Goal: Information Seeking & Learning: Learn about a topic

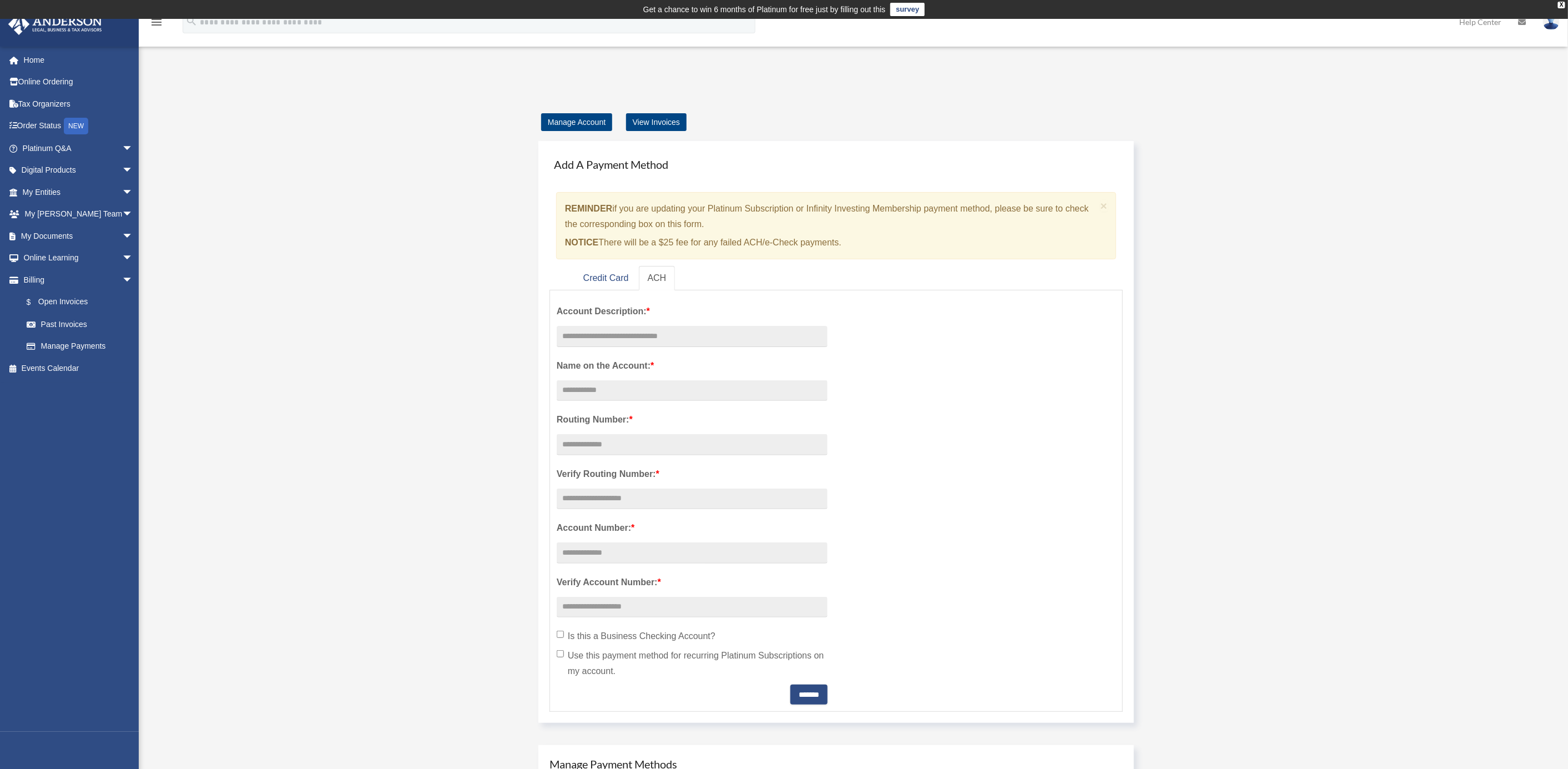
click at [329, 297] on div "Add Card patelrohit@gmail.com Sign Out patelrohit@gmail.com Home Online Orderin…" at bounding box center [784, 530] width 1568 height 897
click at [86, 239] on link "My Documents arrow_drop_down" at bounding box center [79, 236] width 142 height 22
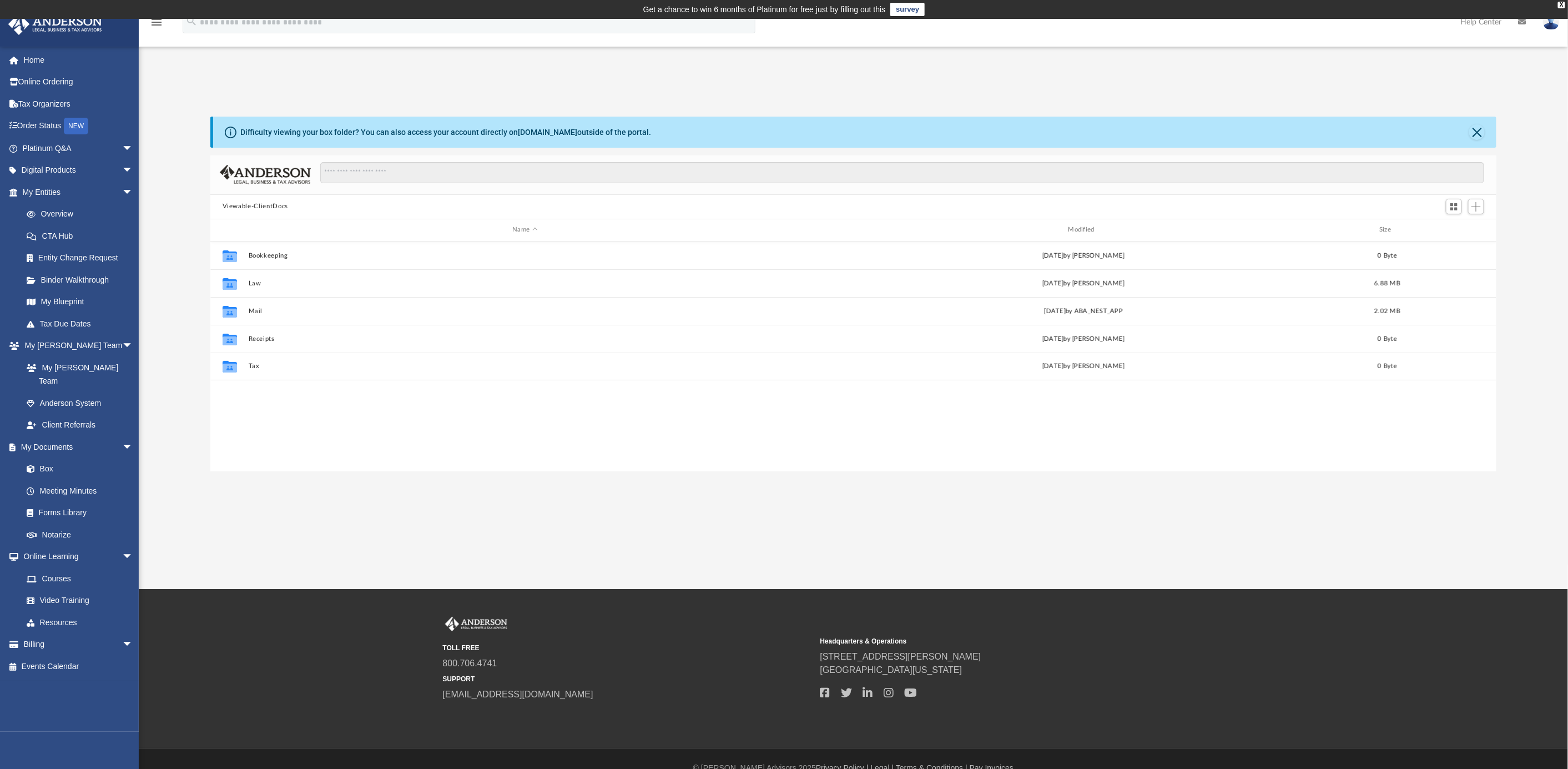
scroll to position [240, 1275]
click at [122, 191] on span "arrow_drop_down" at bounding box center [133, 192] width 22 height 23
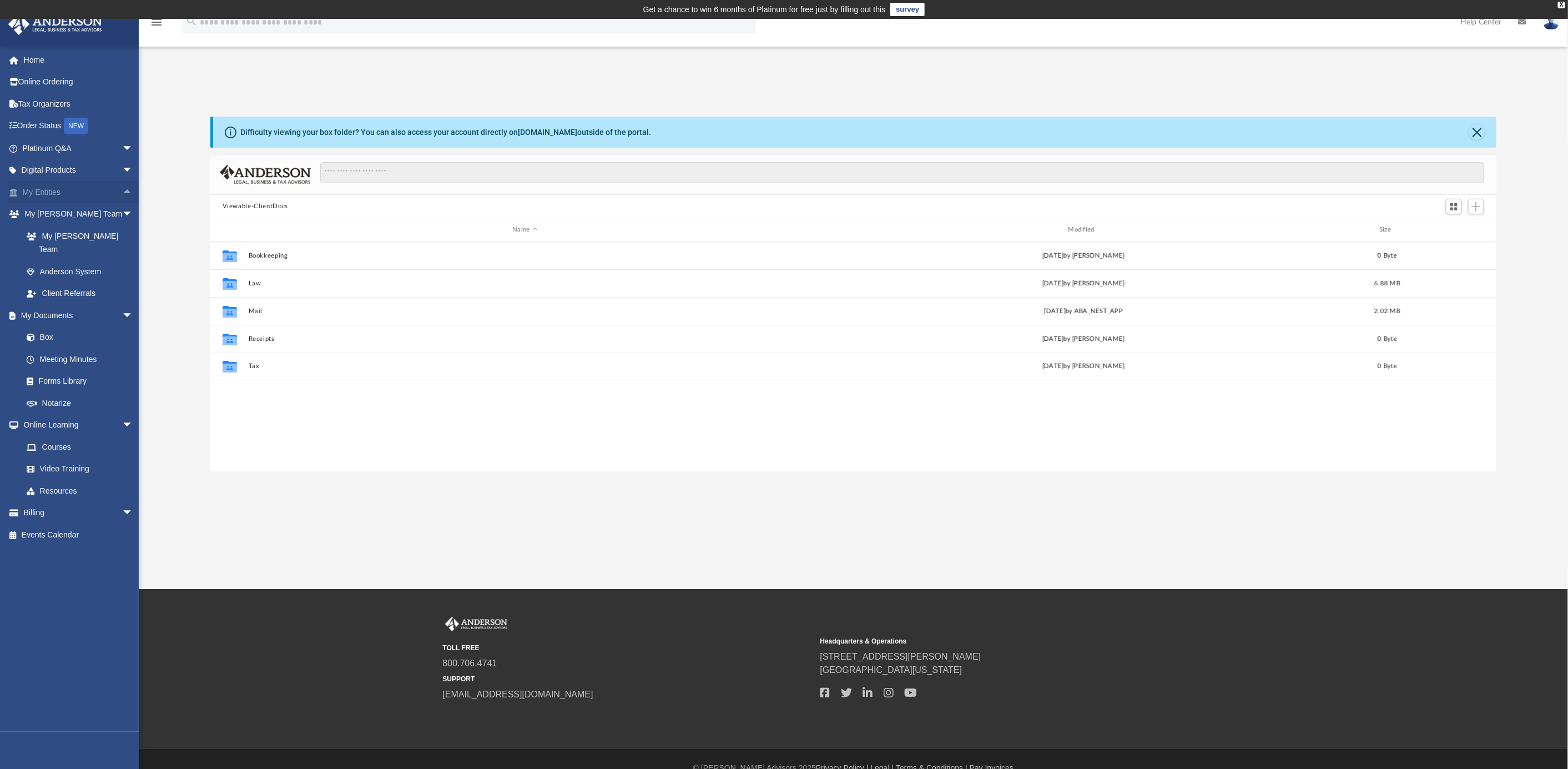
click at [122, 190] on span "arrow_drop_up" at bounding box center [133, 192] width 22 height 23
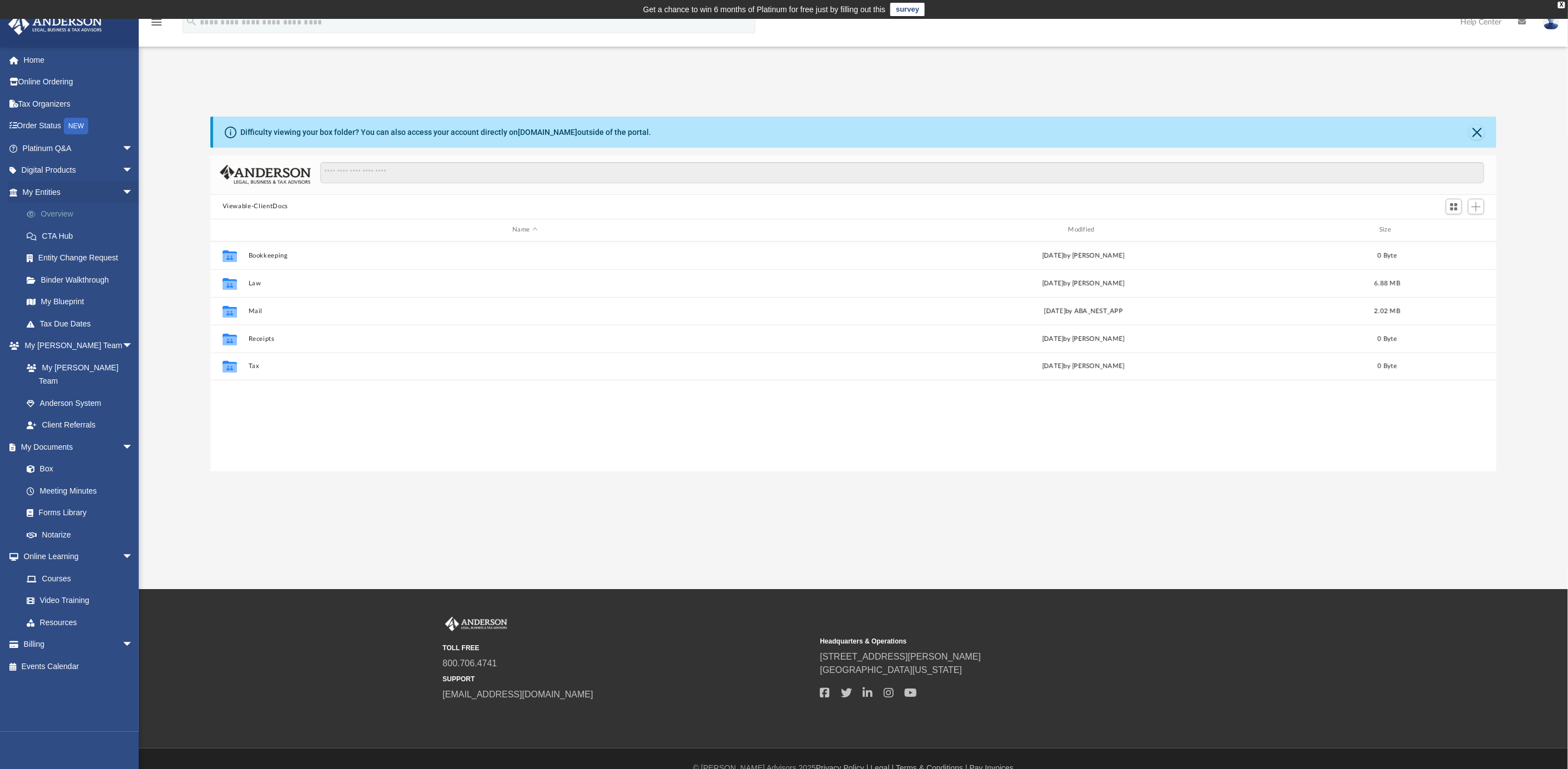
click at [54, 209] on link "Overview" at bounding box center [82, 214] width 134 height 22
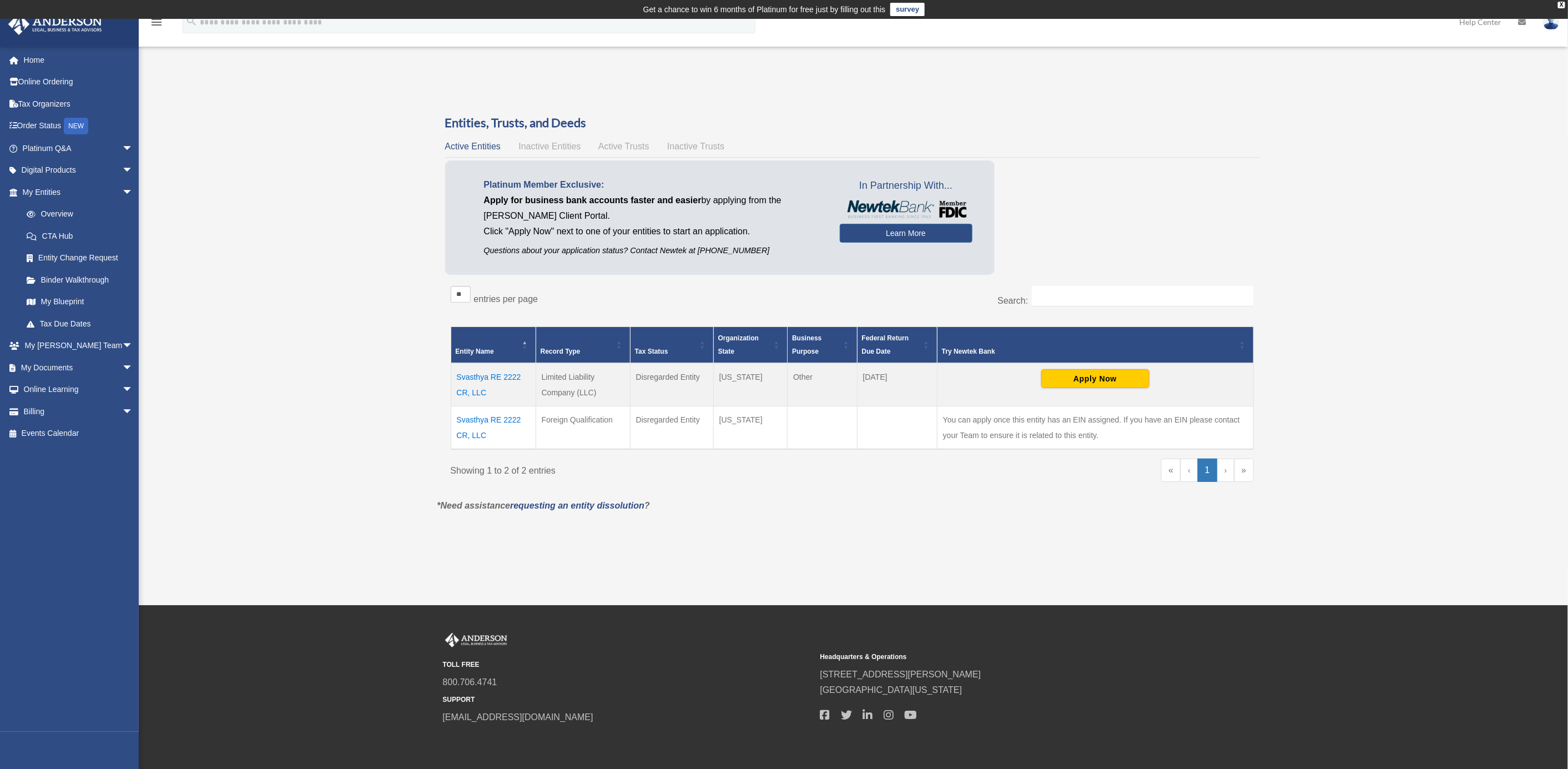
drag, startPoint x: 1227, startPoint y: 475, endPoint x: 1219, endPoint y: 469, distance: 10.0
drag, startPoint x: 1219, startPoint y: 469, endPoint x: 1246, endPoint y: 471, distance: 27.1
click at [1246, 471] on link "»" at bounding box center [1244, 470] width 20 height 23
click at [1235, 472] on link "»" at bounding box center [1244, 470] width 20 height 23
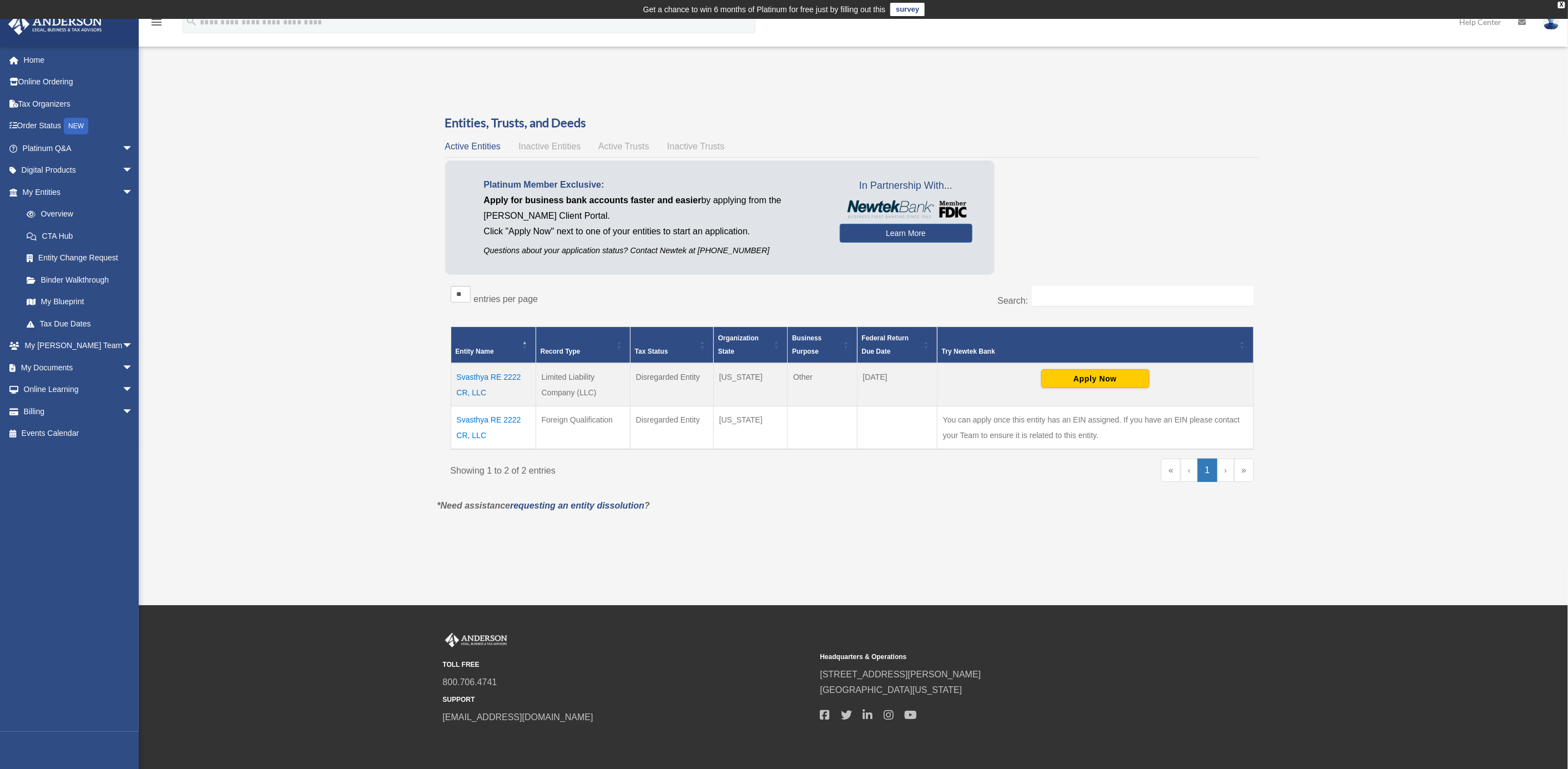
click at [617, 147] on span "Active Trusts" at bounding box center [623, 146] width 51 height 9
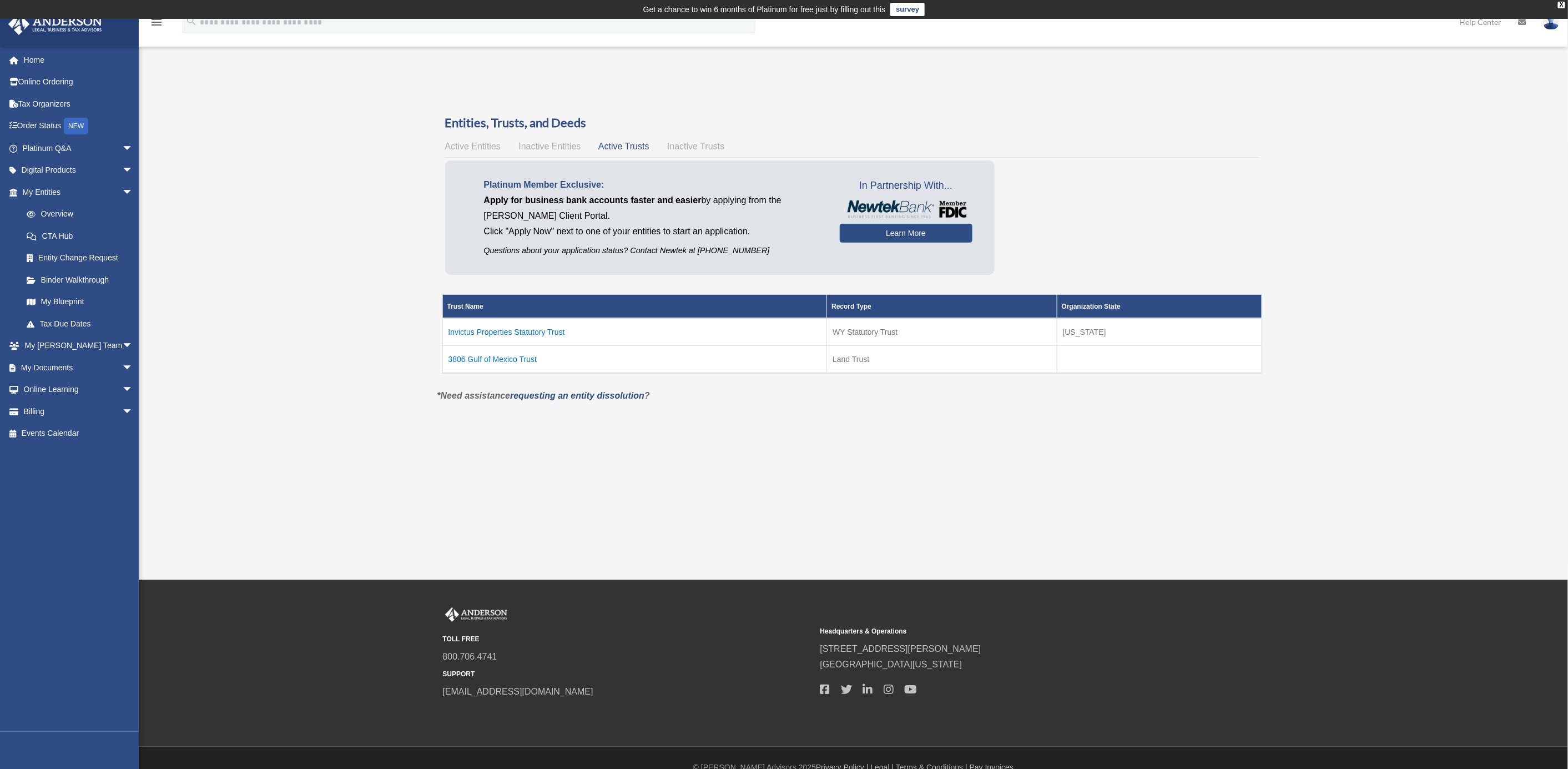
drag, startPoint x: 561, startPoint y: 354, endPoint x: 440, endPoint y: 354, distance: 121.0
click at [440, 354] on div "Trust Name Record Type Organization State Invictus Properties Statutory Trust W…" at bounding box center [852, 334] width 831 height 108
click at [596, 355] on td "3806 Gulf of Mexico Trust" at bounding box center [634, 359] width 384 height 28
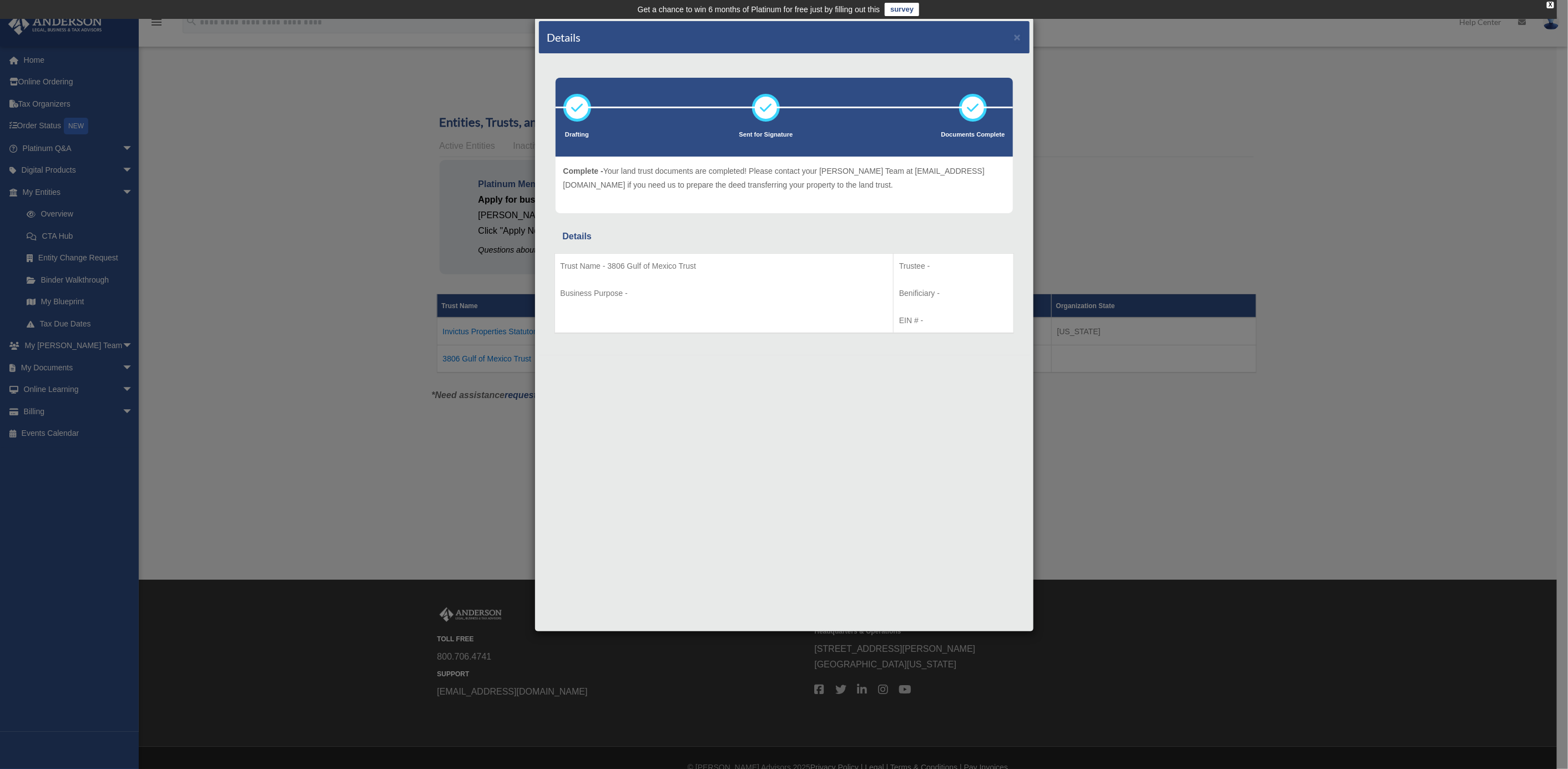
click at [1022, 36] on div "Details ×" at bounding box center [784, 37] width 490 height 33
click at [1016, 35] on button "×" at bounding box center [1018, 37] width 7 height 12
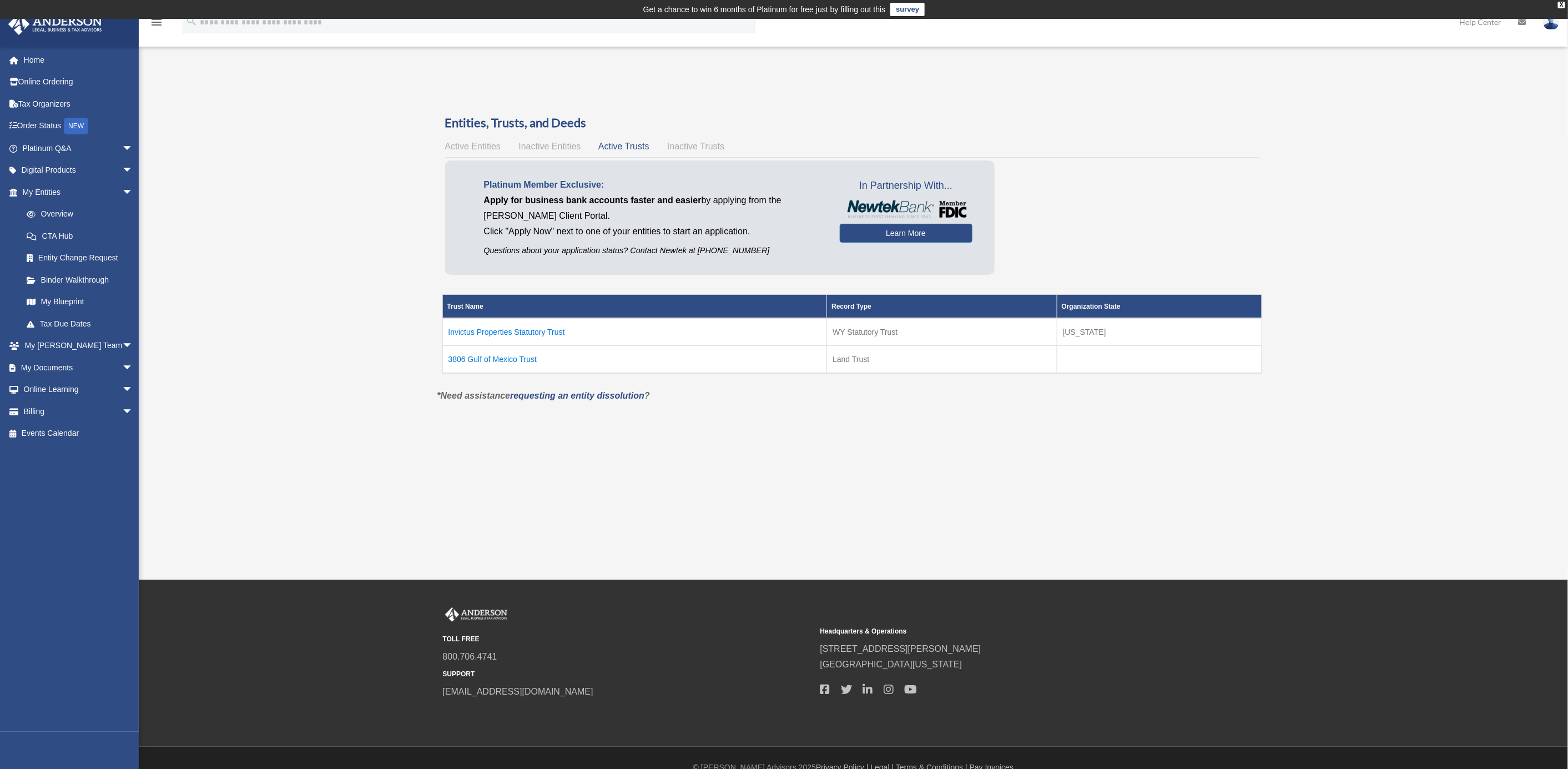
click at [490, 360] on td "3806 Gulf of Mexico Trust" at bounding box center [634, 359] width 384 height 28
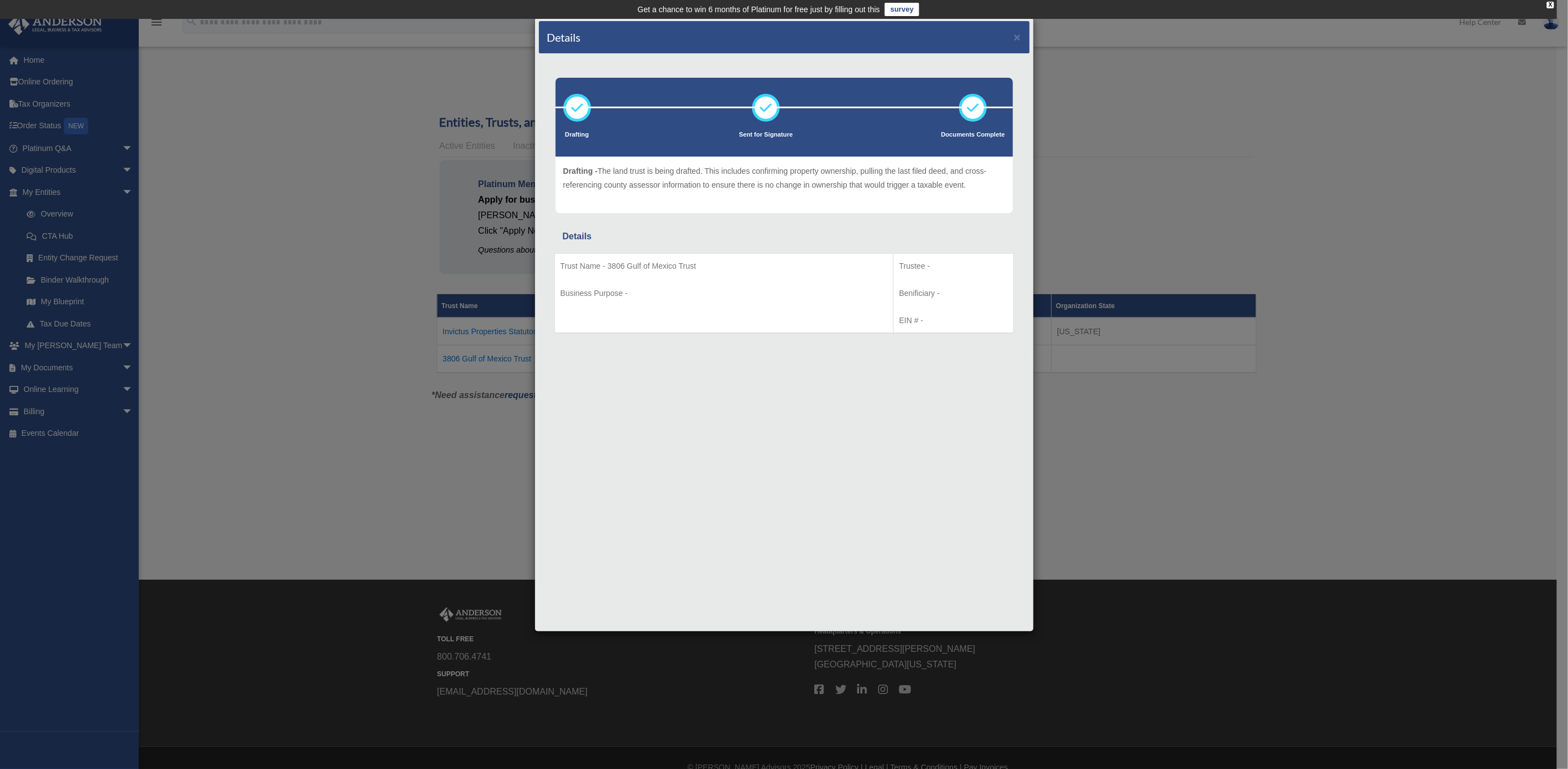
click at [937, 308] on td "Trustee - Benificiary - EIN # -" at bounding box center [954, 293] width 120 height 80
click at [950, 315] on p "EIN # -" at bounding box center [953, 321] width 108 height 14
click at [484, 361] on div "Details × Drafting Sent for Signature" at bounding box center [784, 384] width 1568 height 769
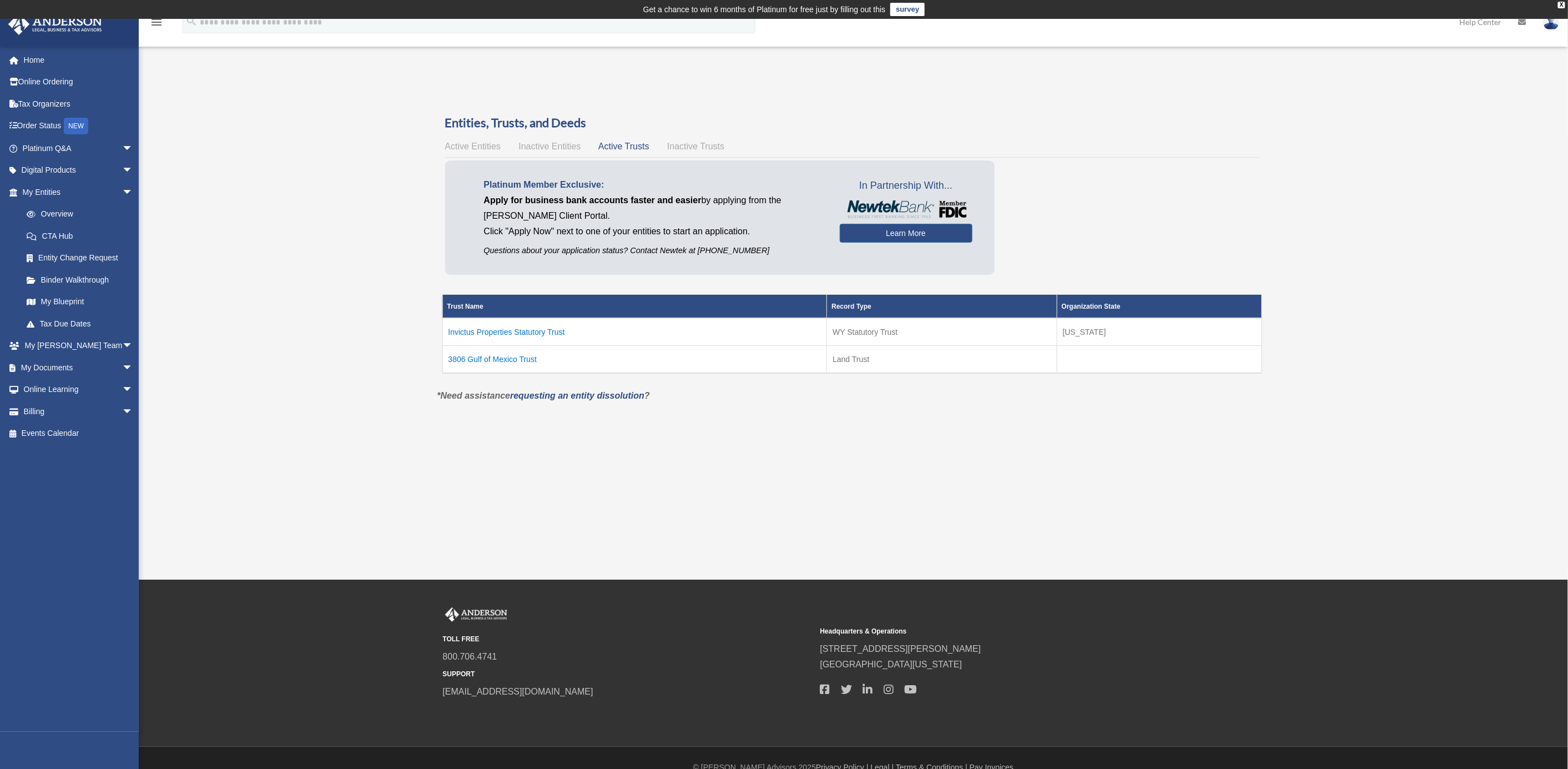
click at [527, 356] on td "3806 Gulf of Mexico Trust" at bounding box center [634, 359] width 384 height 28
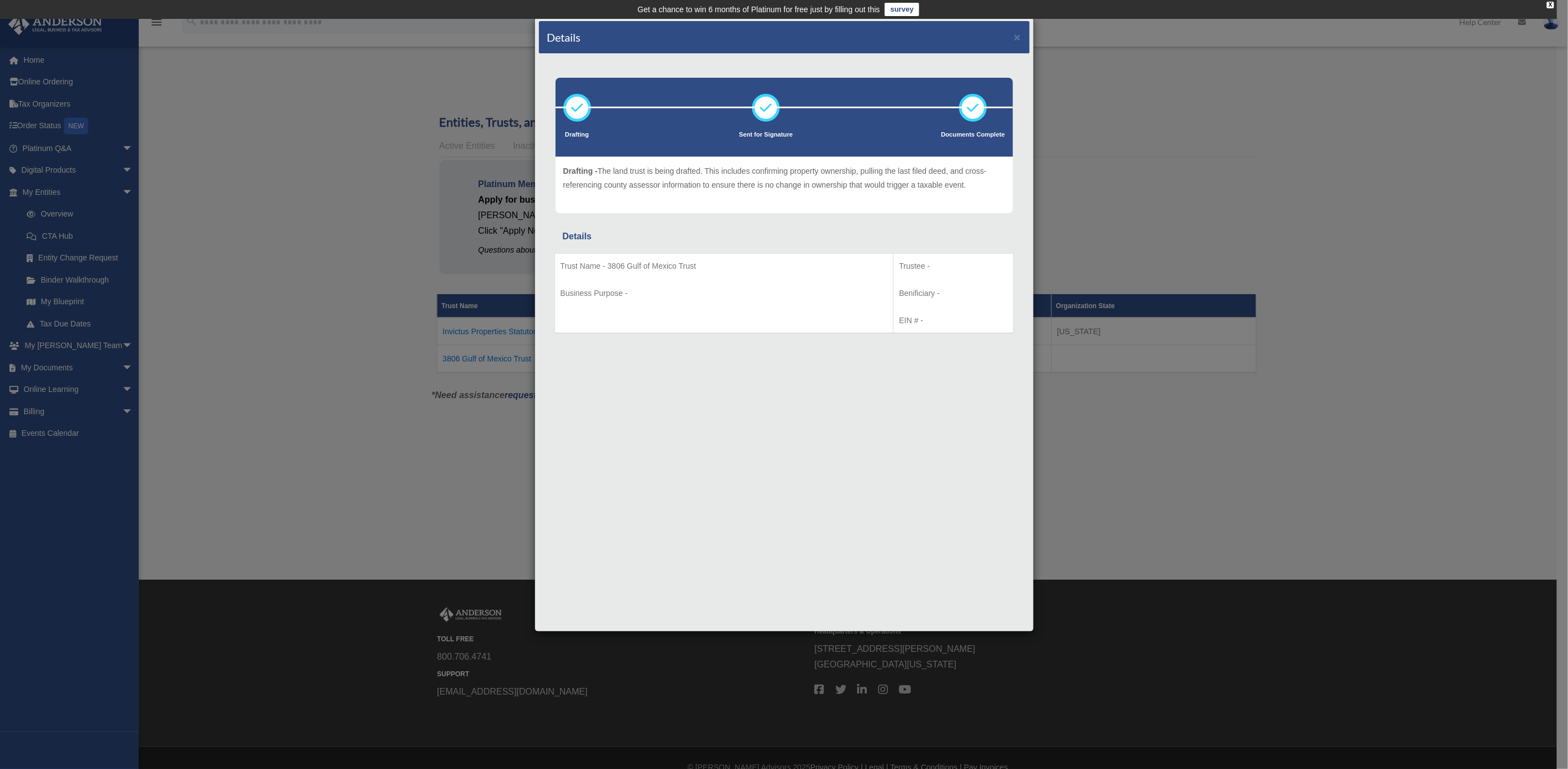
click at [590, 300] on td "Trust Name - 3806 Gulf of Mexico Trust Business Purpose -" at bounding box center [724, 293] width 339 height 80
click at [392, 339] on div "Details × Drafting Sent for Signature" at bounding box center [784, 384] width 1568 height 769
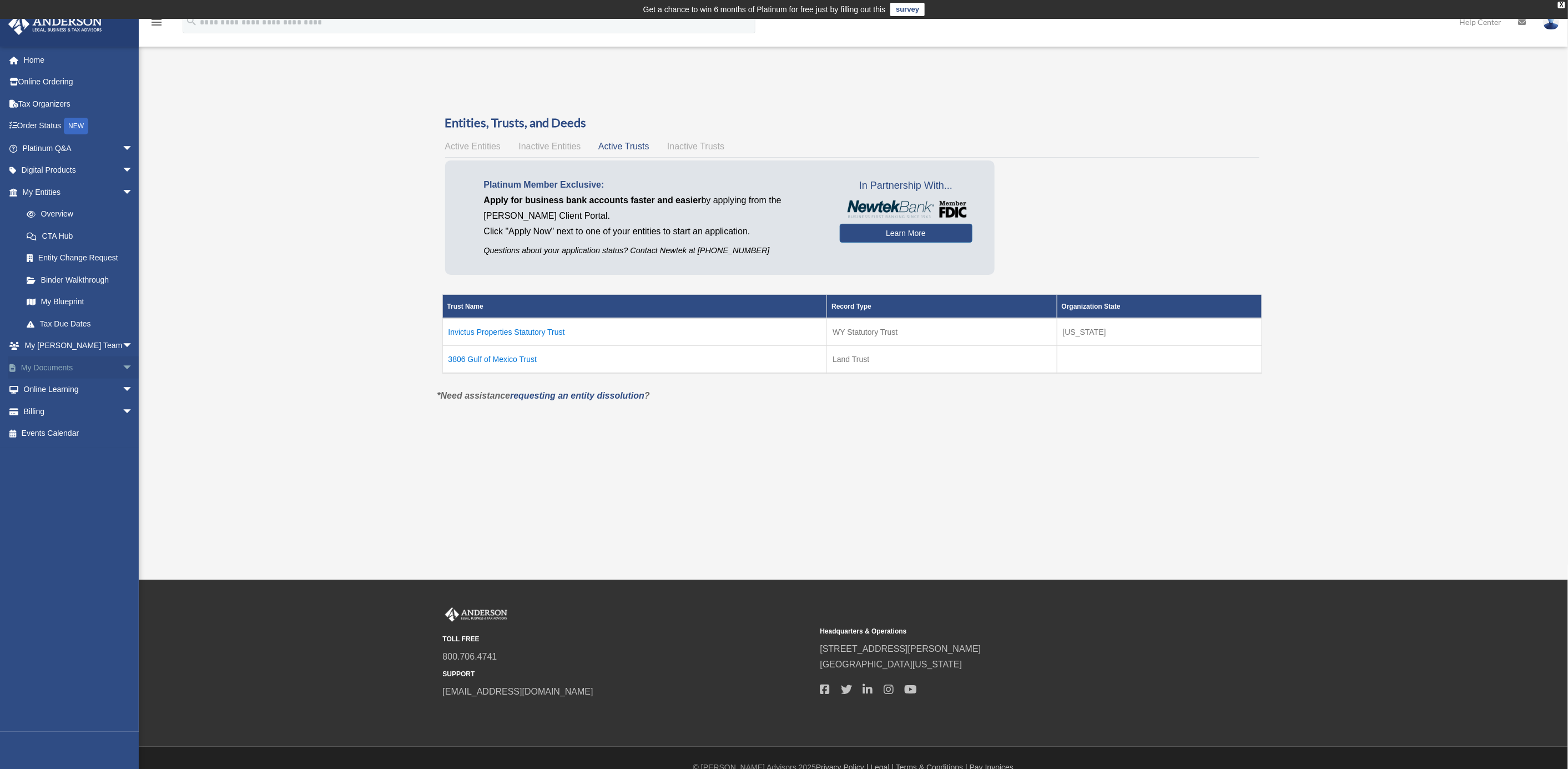
click at [75, 367] on link "My Documents arrow_drop_down" at bounding box center [79, 367] width 142 height 22
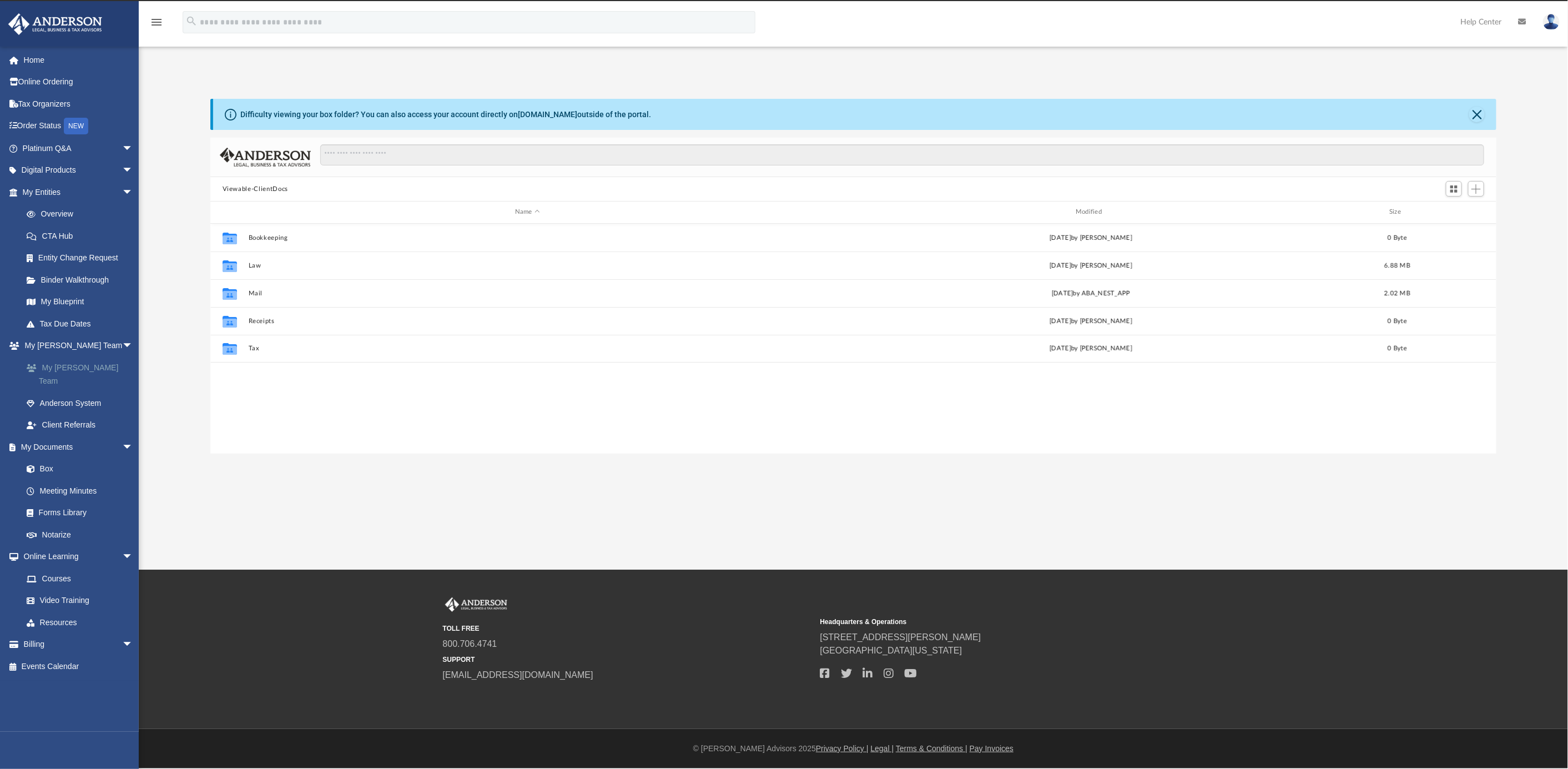
scroll to position [240, 1275]
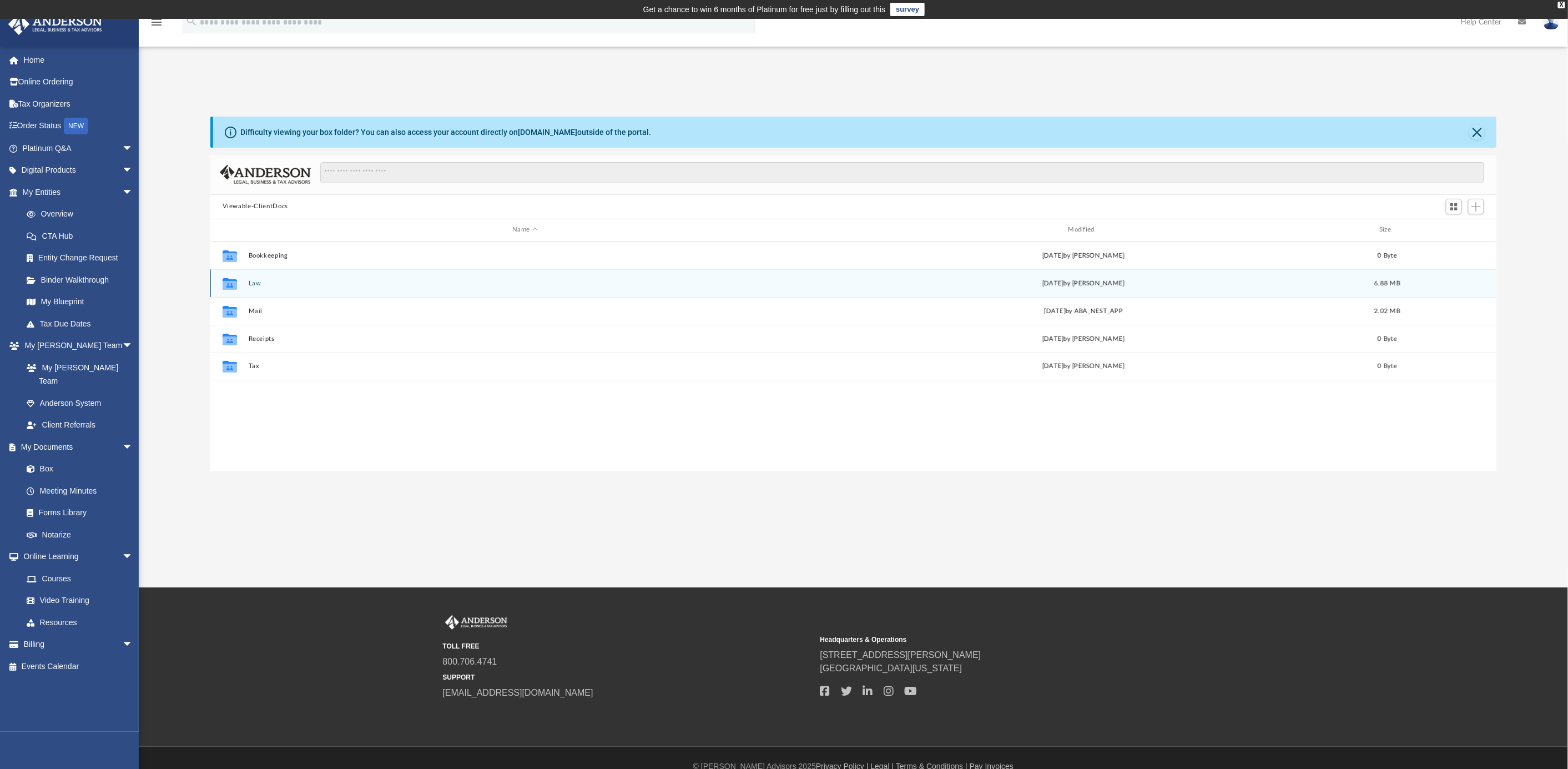
click at [253, 280] on button "Law" at bounding box center [525, 283] width 554 height 7
click at [260, 283] on button "Trusts" at bounding box center [525, 283] width 554 height 7
click at [249, 283] on button "Statutory Trusts" at bounding box center [525, 283] width 554 height 7
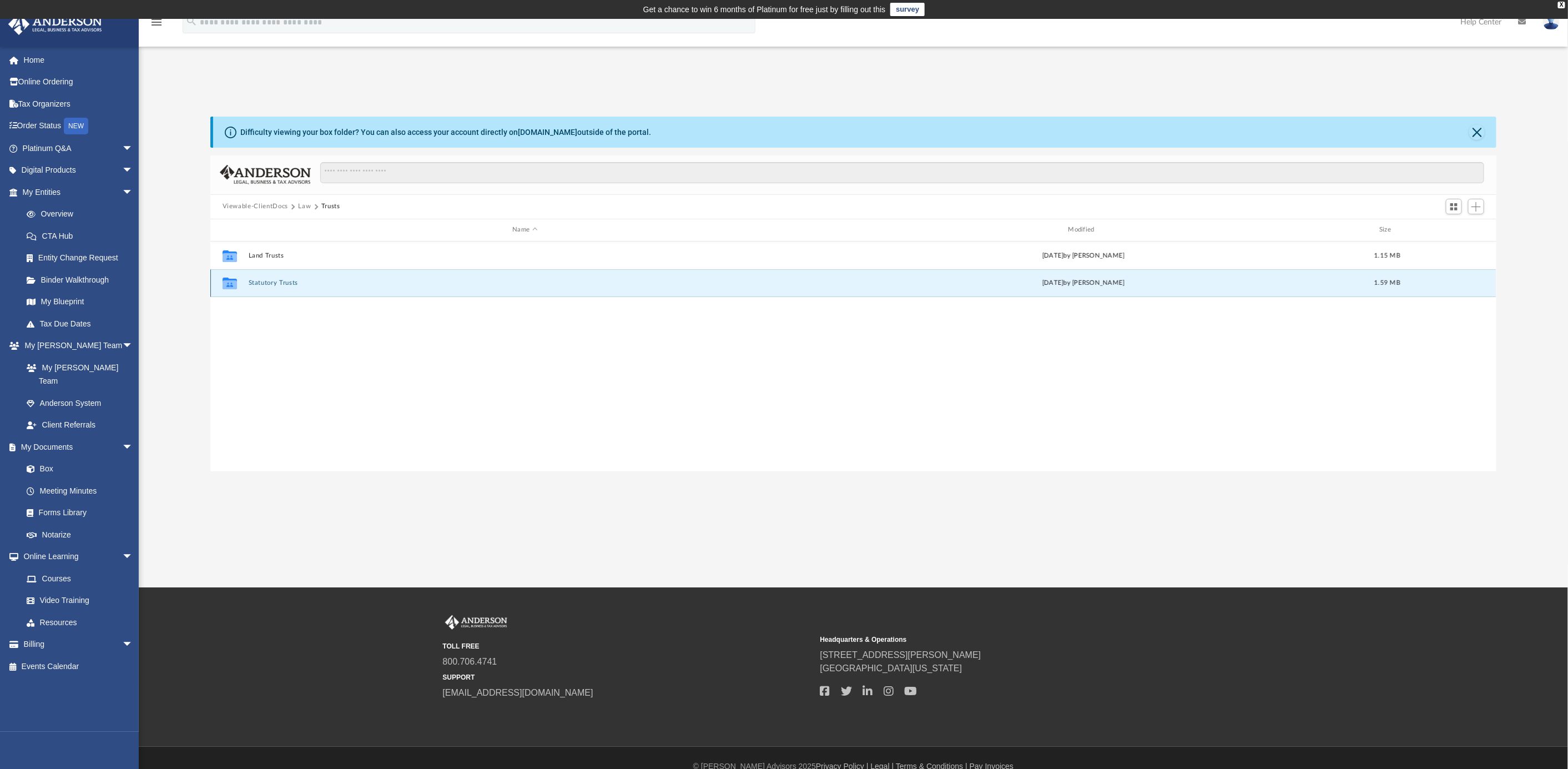
click at [249, 283] on button "Statutory Trusts" at bounding box center [525, 283] width 554 height 7
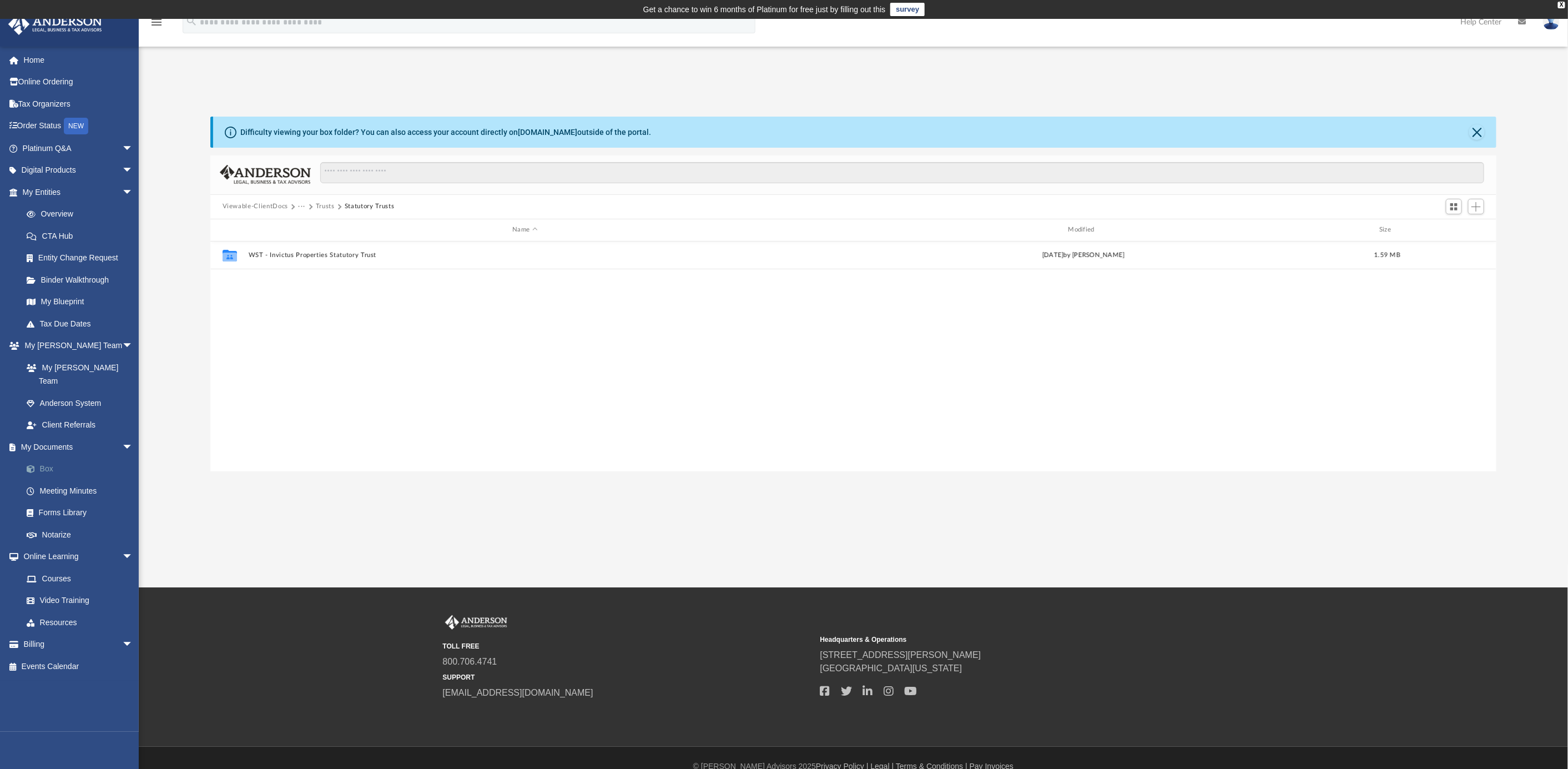
click at [40, 458] on link "Box" at bounding box center [82, 469] width 134 height 22
click at [53, 436] on link "My Documents arrow_drop_down" at bounding box center [79, 447] width 142 height 22
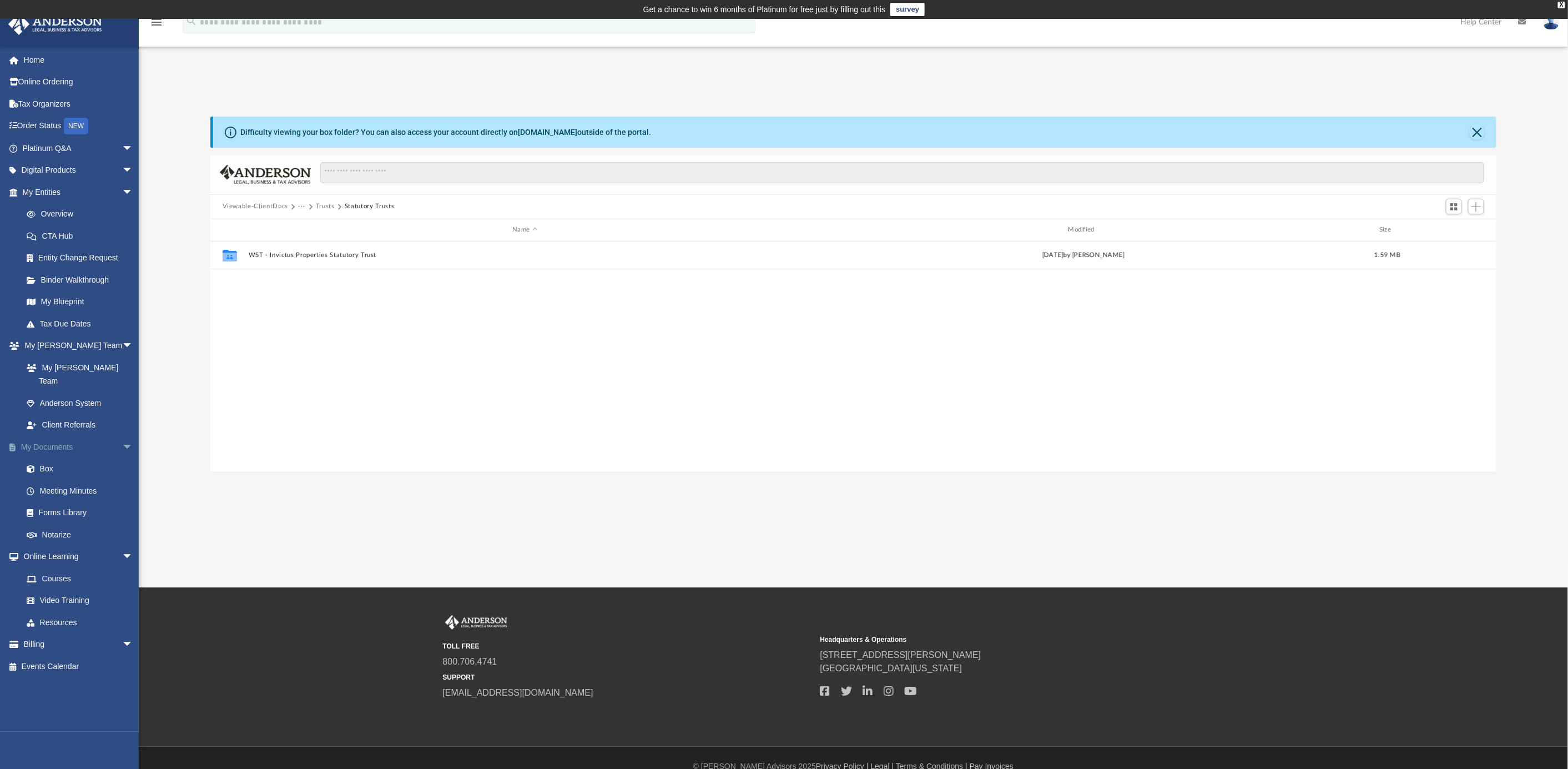
click at [122, 436] on span "arrow_drop_down" at bounding box center [133, 447] width 22 height 23
click at [122, 436] on span "arrow_drop_up" at bounding box center [133, 447] width 22 height 23
click at [50, 436] on link "My Documents arrow_drop_down" at bounding box center [79, 447] width 142 height 22
click at [49, 436] on link "My Documents arrow_drop_down" at bounding box center [79, 447] width 142 height 22
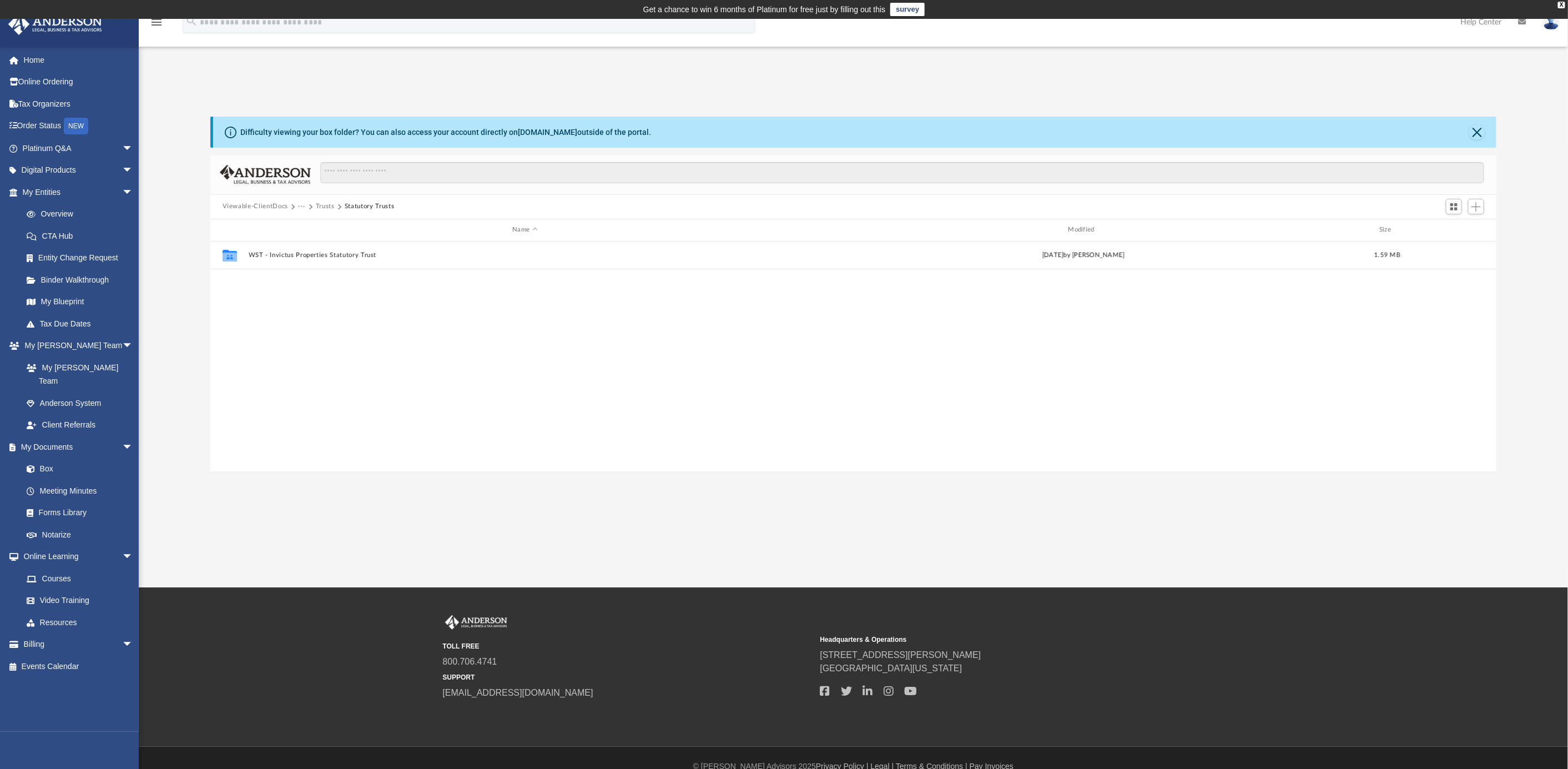
click at [332, 204] on button "Trusts" at bounding box center [325, 207] width 19 height 10
click at [52, 188] on link "My Entities arrow_drop_down" at bounding box center [79, 192] width 142 height 22
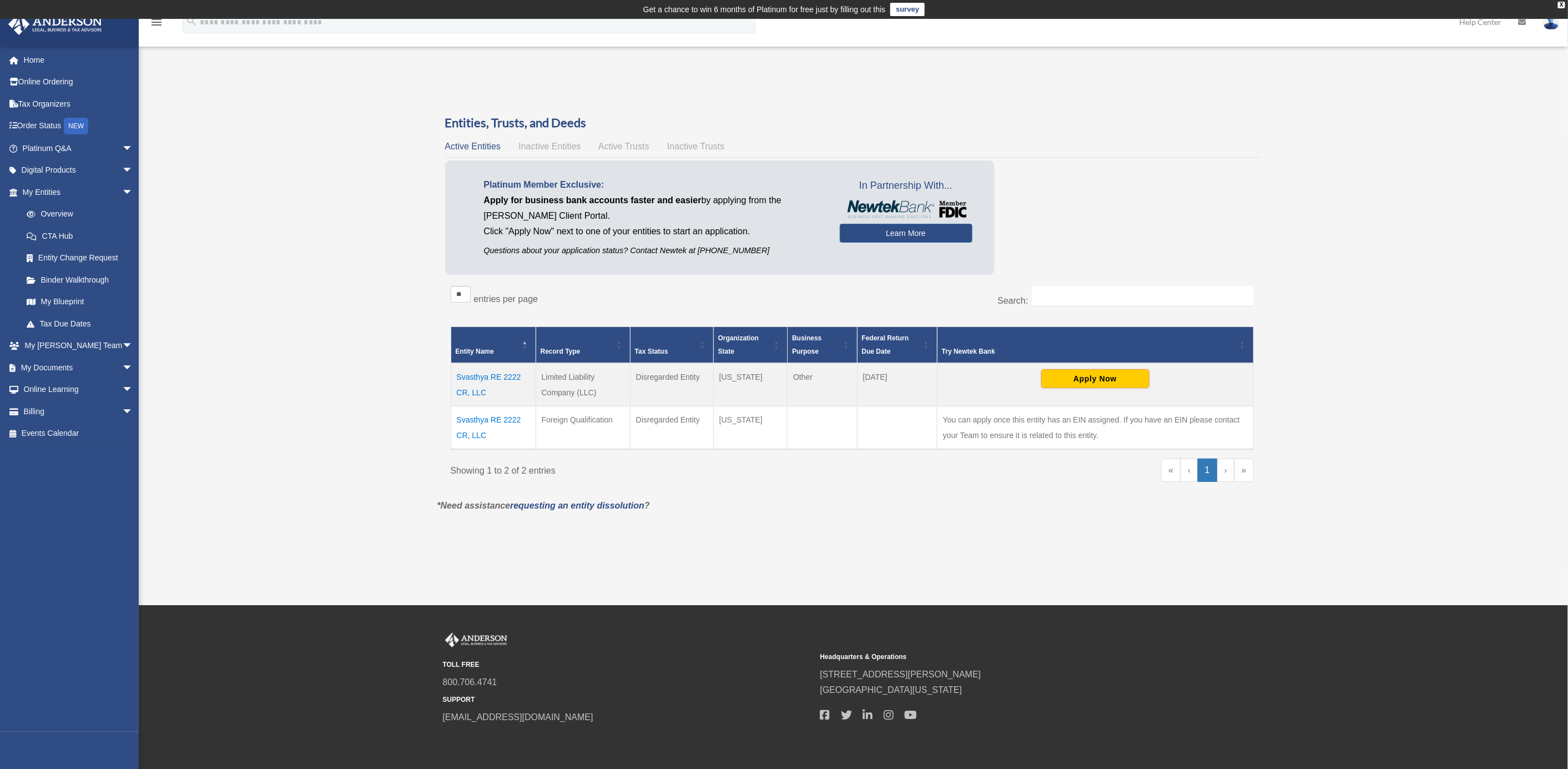
click at [634, 147] on span "Active Trusts" at bounding box center [623, 146] width 51 height 9
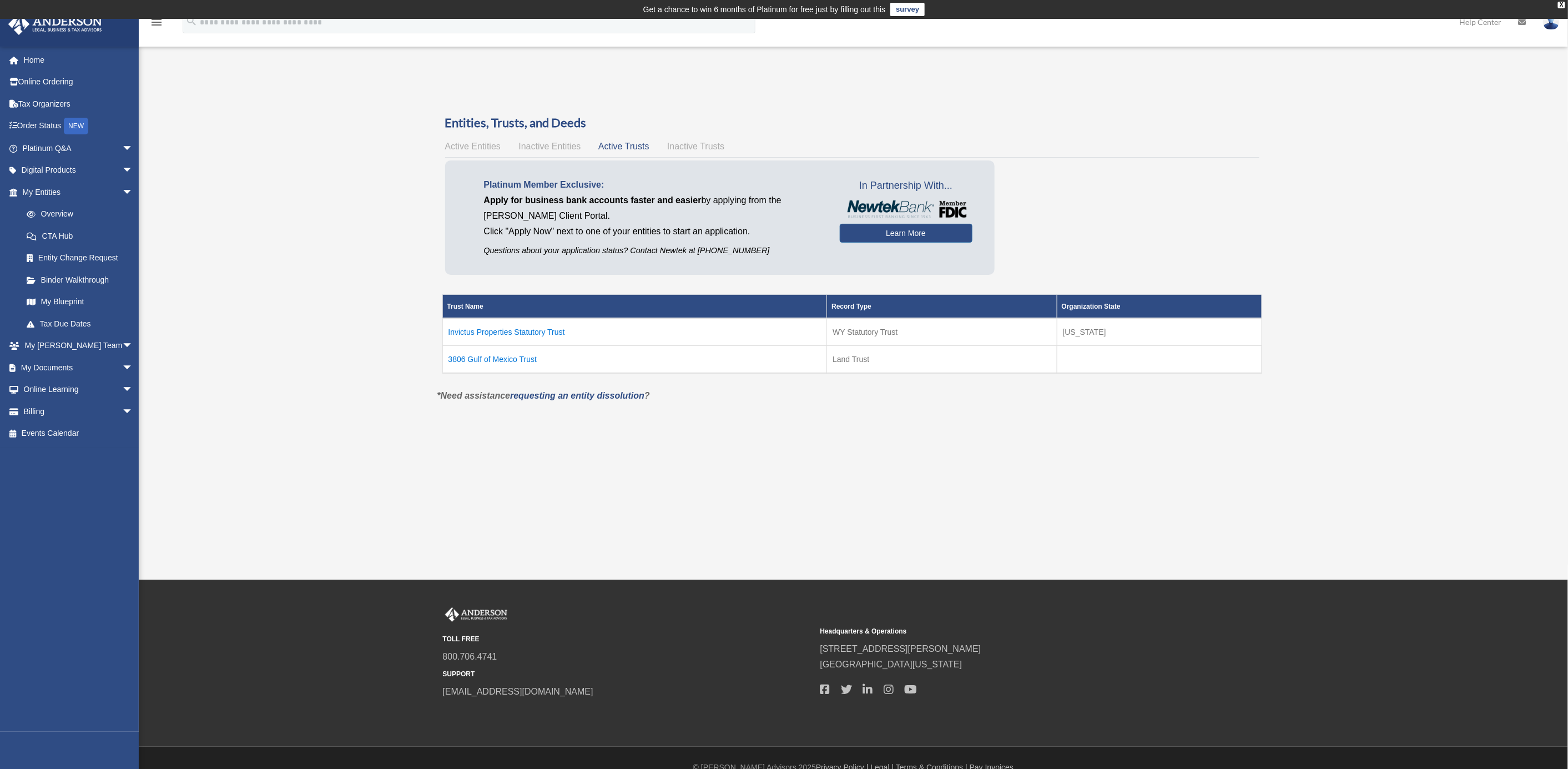
click at [467, 355] on td "3806 Gulf of Mexico Trust" at bounding box center [634, 359] width 384 height 28
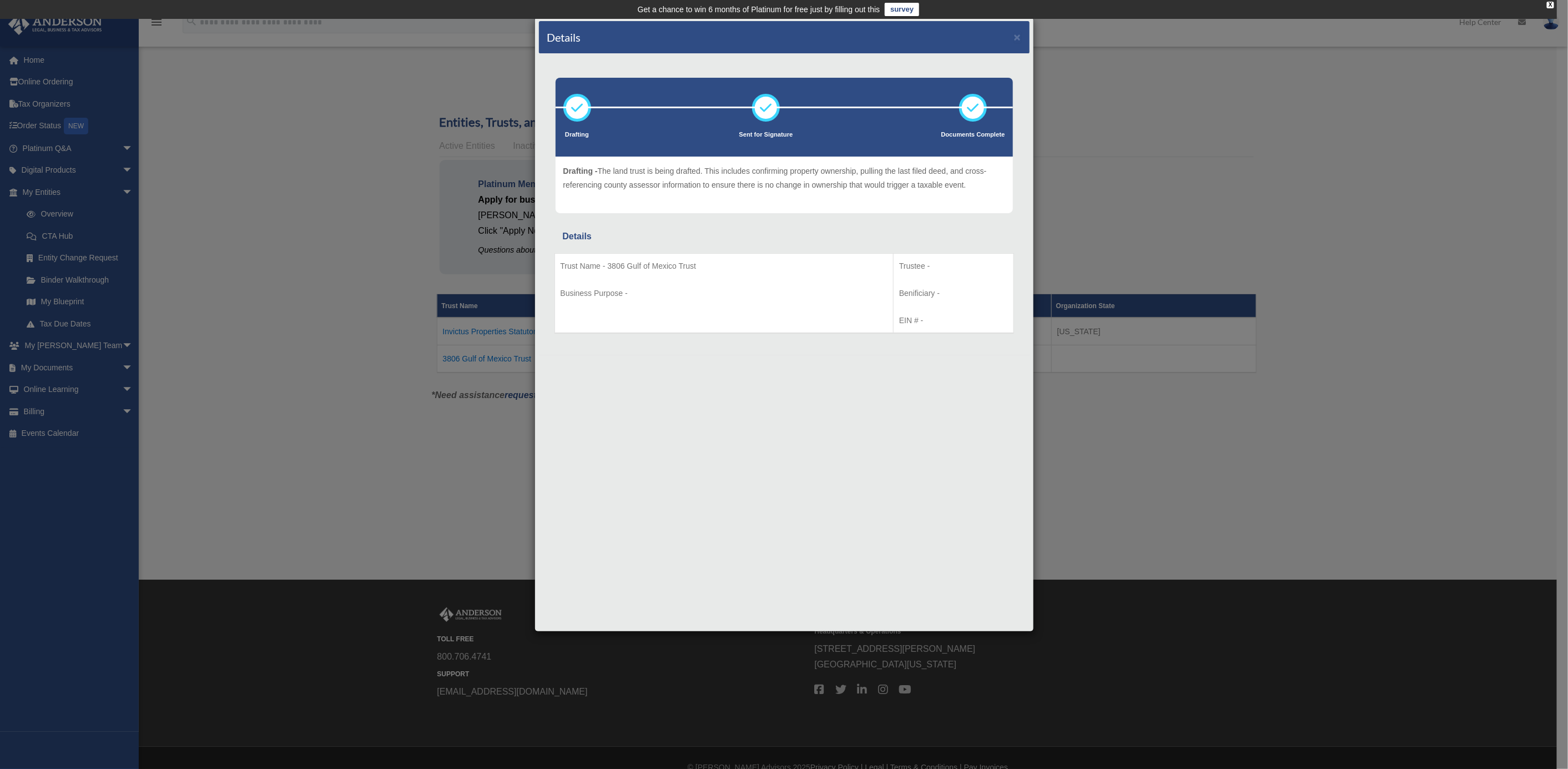
click at [295, 475] on div "Details × Drafting Sent for Signature" at bounding box center [784, 384] width 1568 height 769
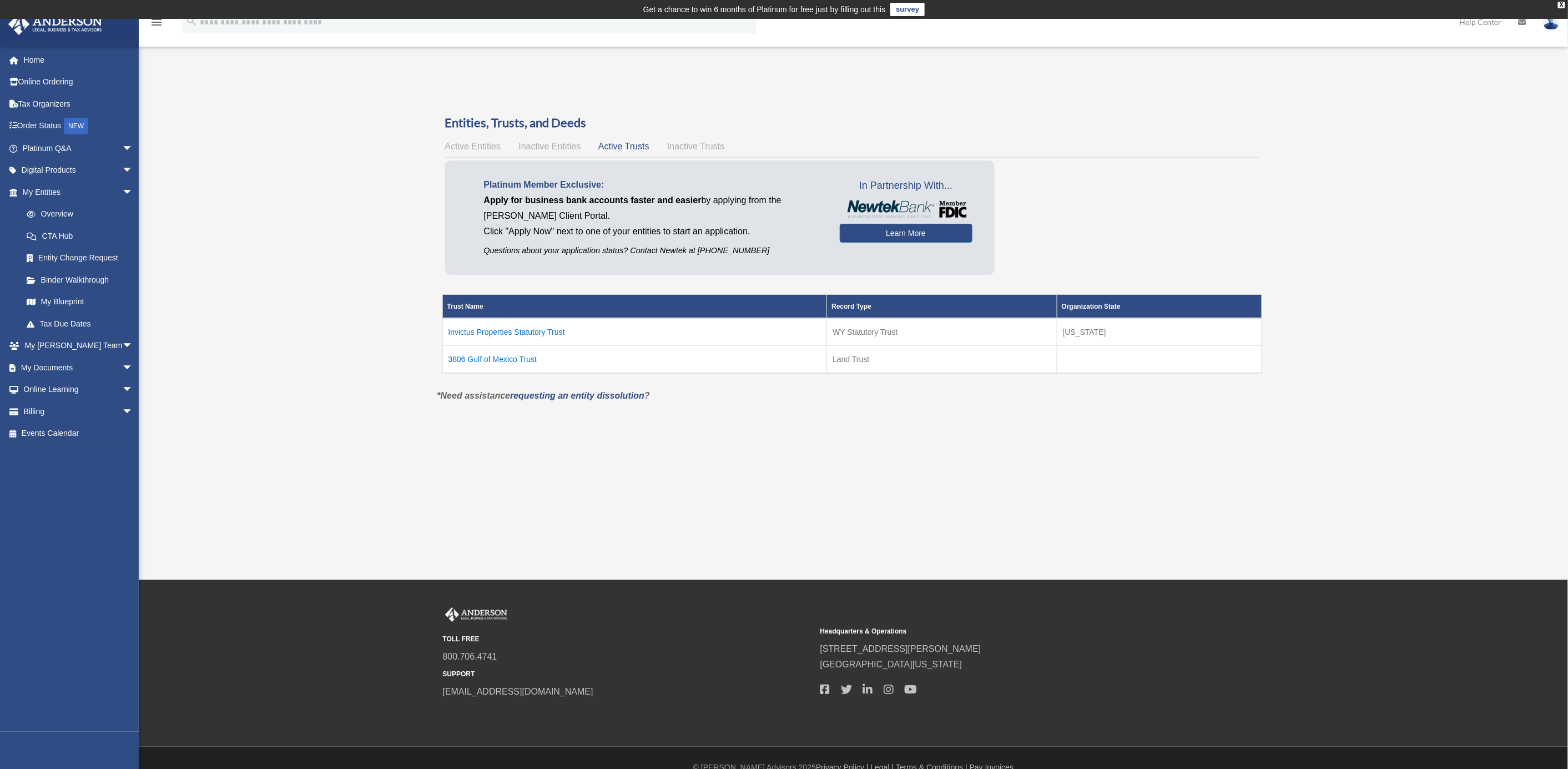
click at [519, 362] on td "3806 Gulf of Mexico Trust" at bounding box center [634, 359] width 384 height 28
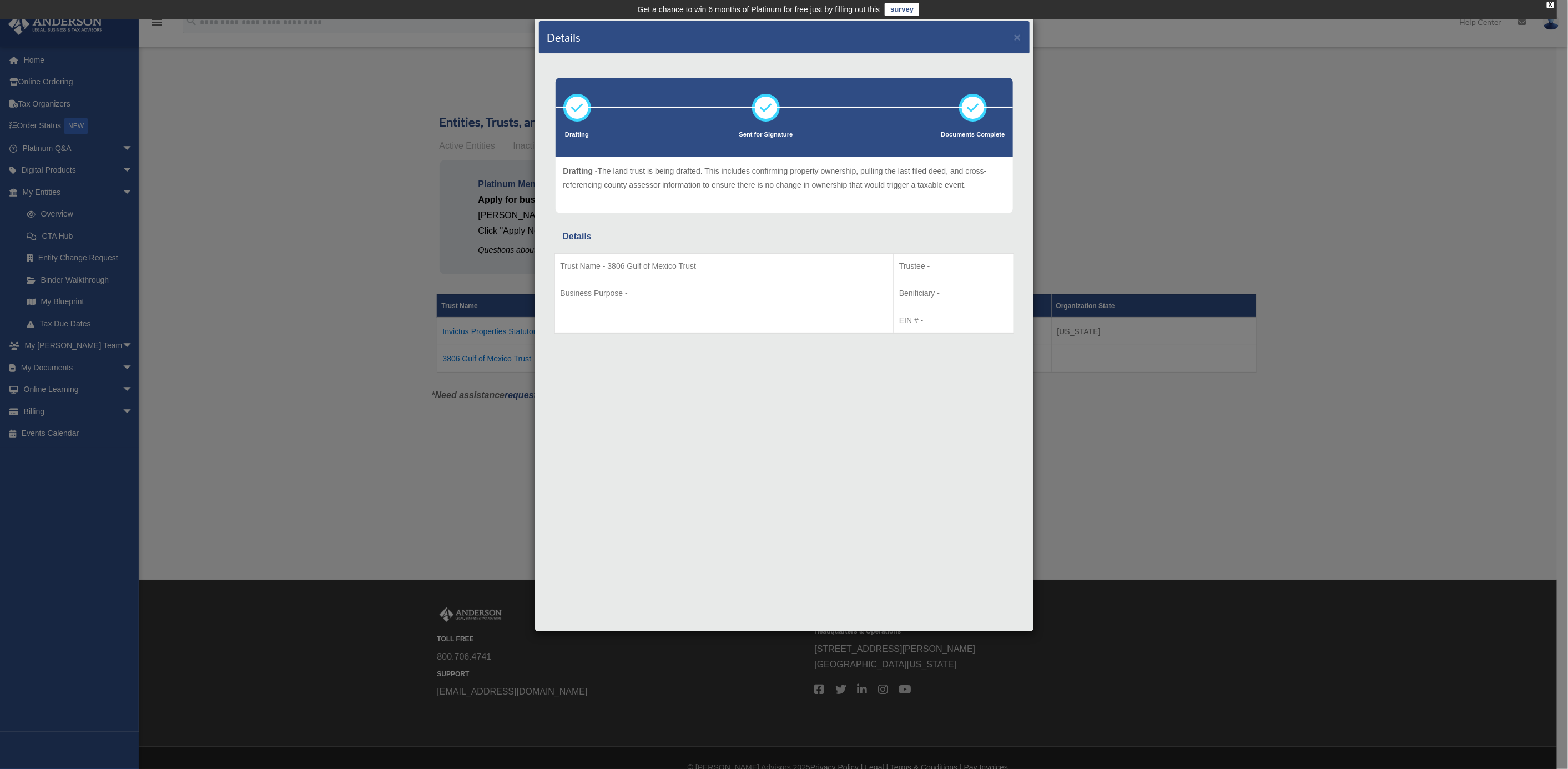
click at [243, 346] on div "Details × Drafting Sent for Signature" at bounding box center [784, 384] width 1568 height 769
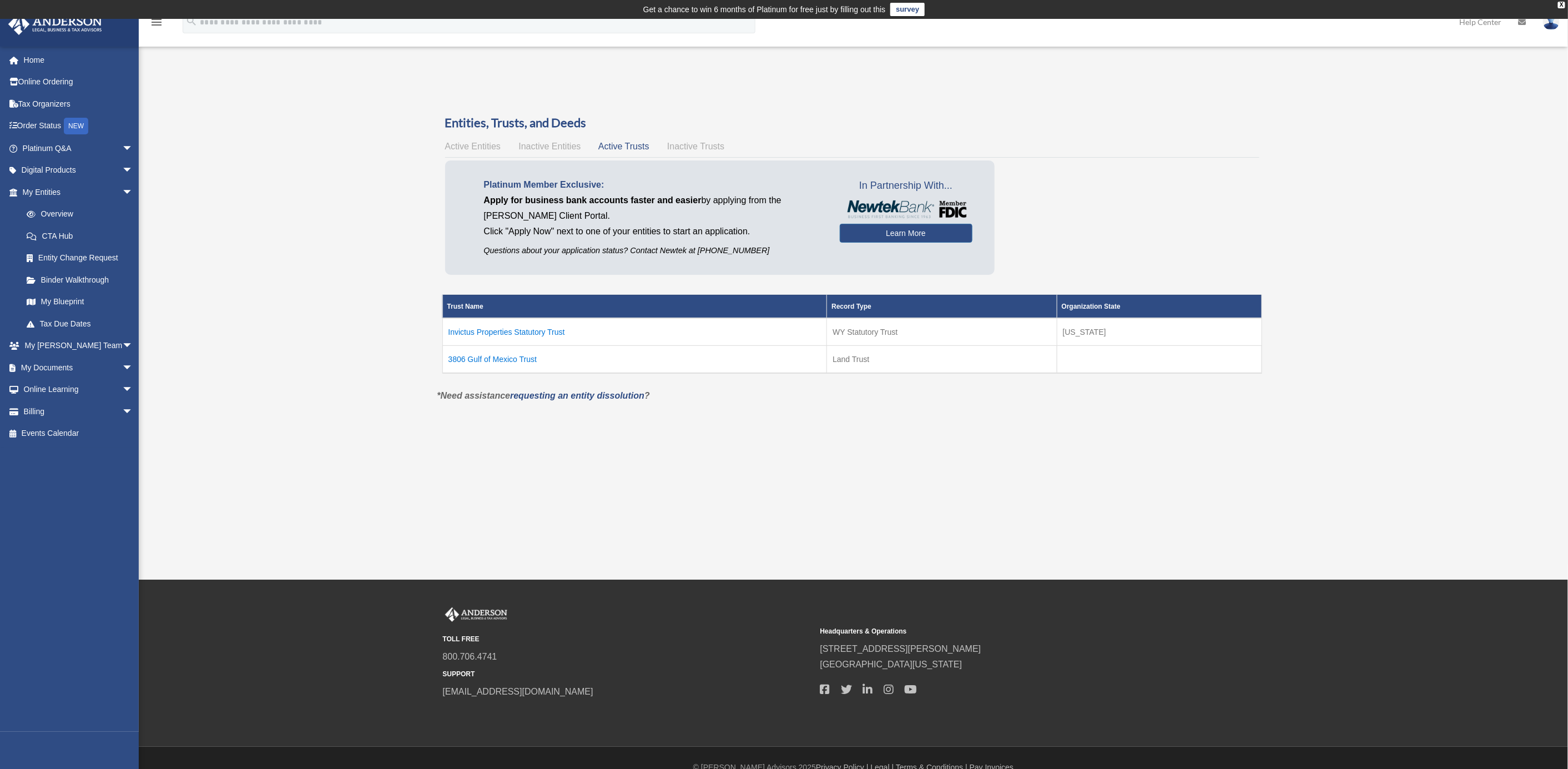
click at [522, 355] on td "3806 Gulf of Mexico Trust" at bounding box center [634, 359] width 384 height 28
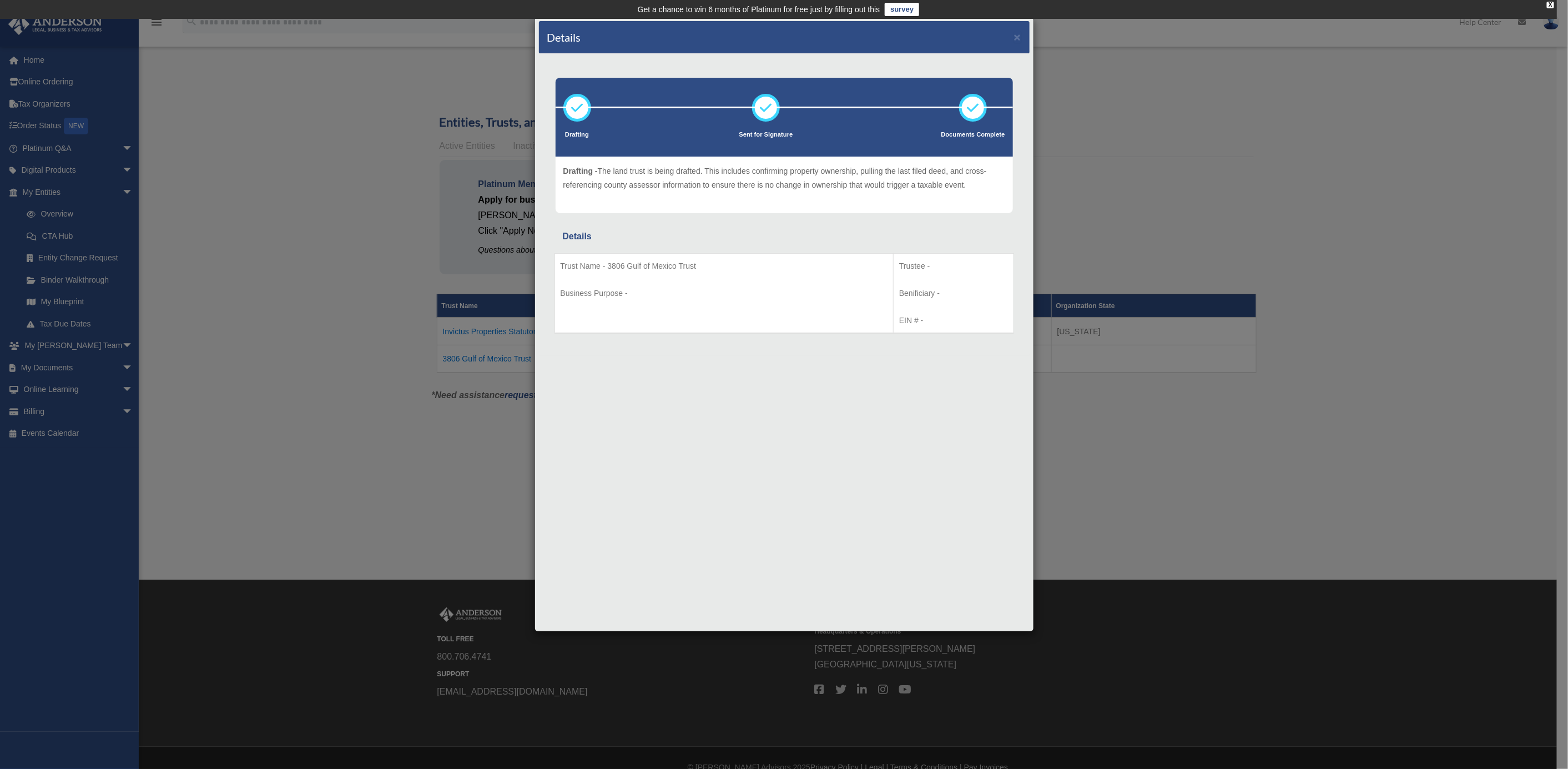
click at [278, 313] on div "Details × Drafting Sent for Signature" at bounding box center [784, 384] width 1568 height 769
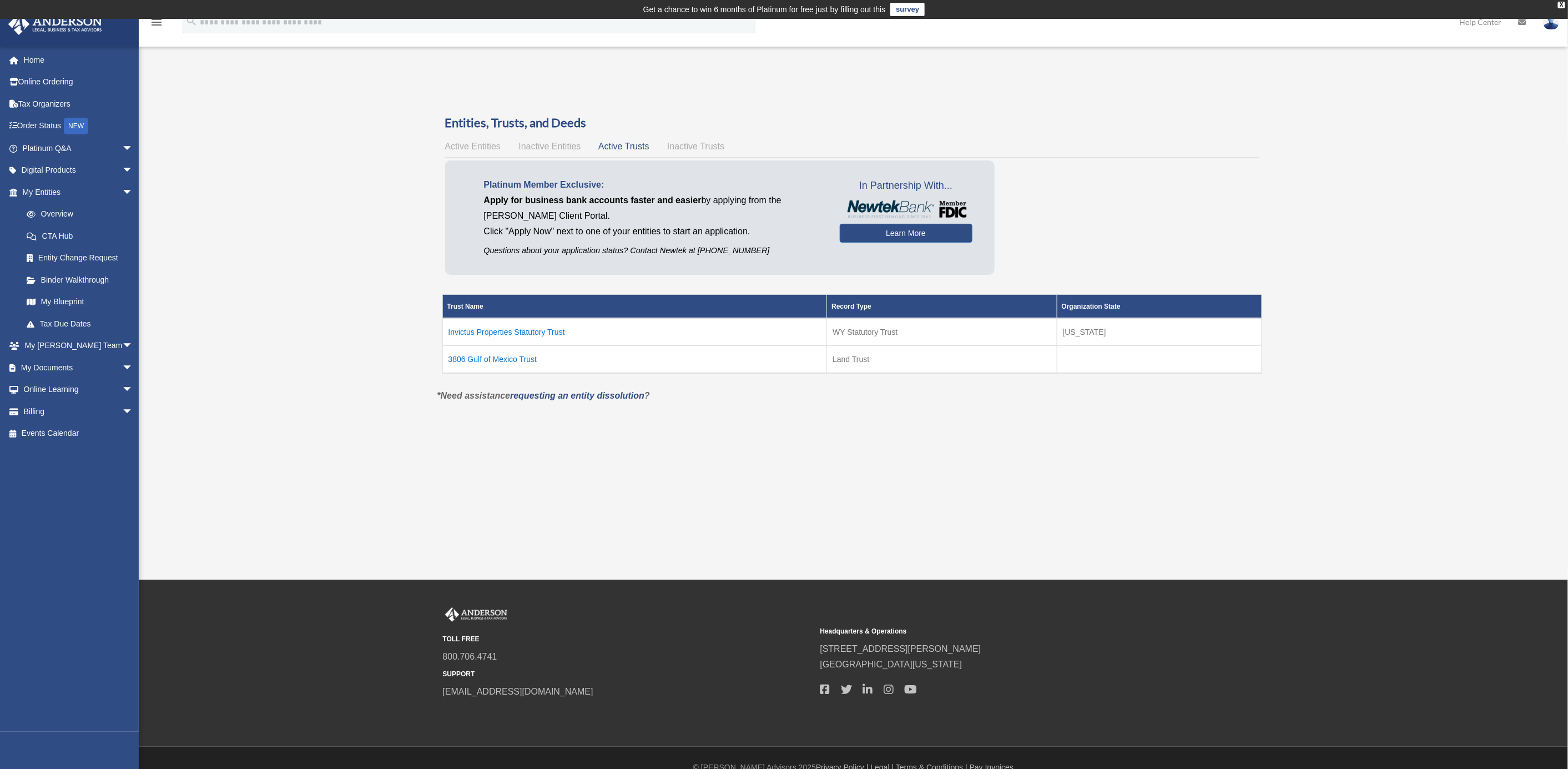
click at [470, 326] on td "Invictus Properties Statutory Trust" at bounding box center [634, 332] width 384 height 28
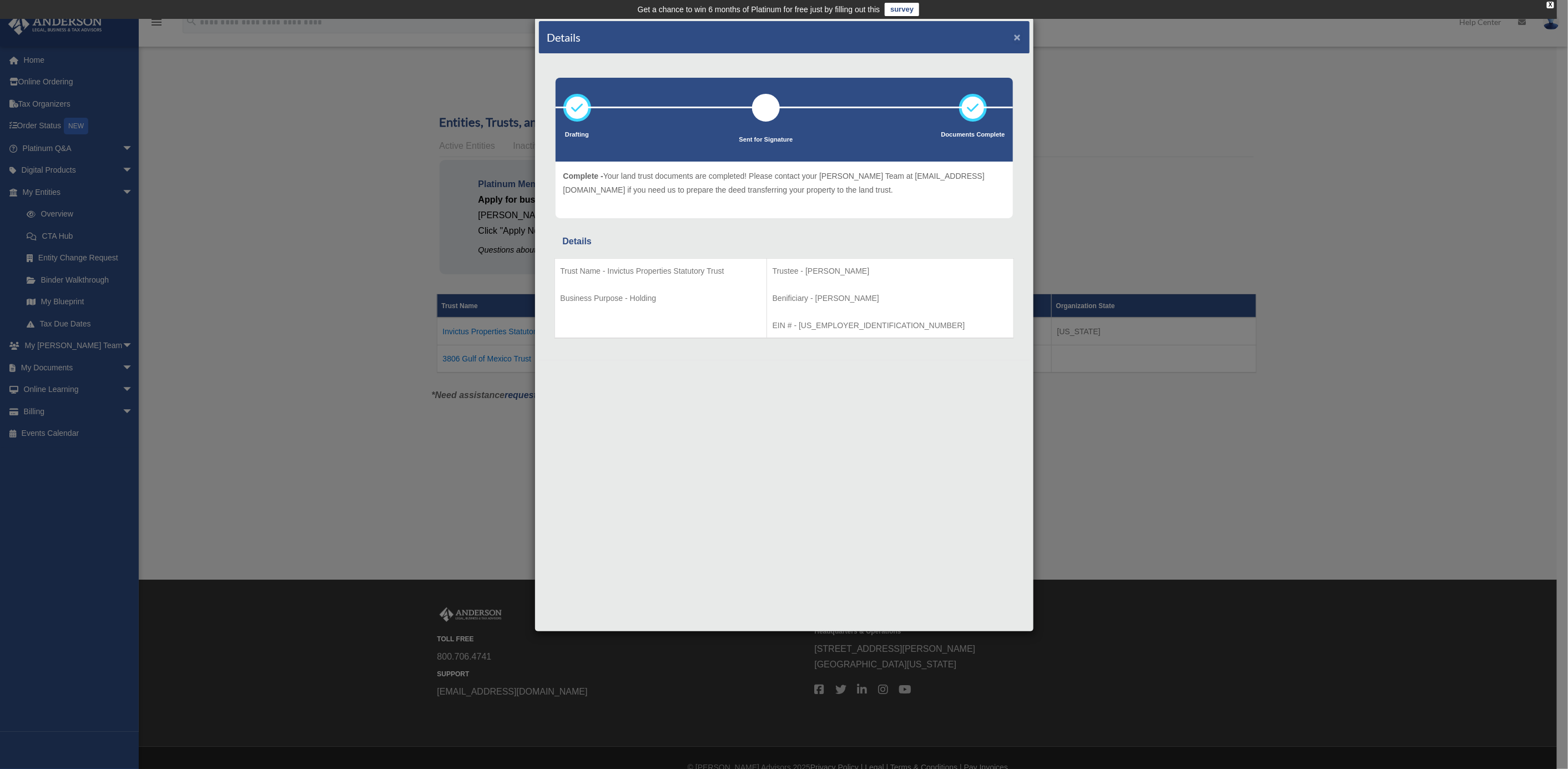
click at [1014, 33] on button "×" at bounding box center [1018, 37] width 7 height 12
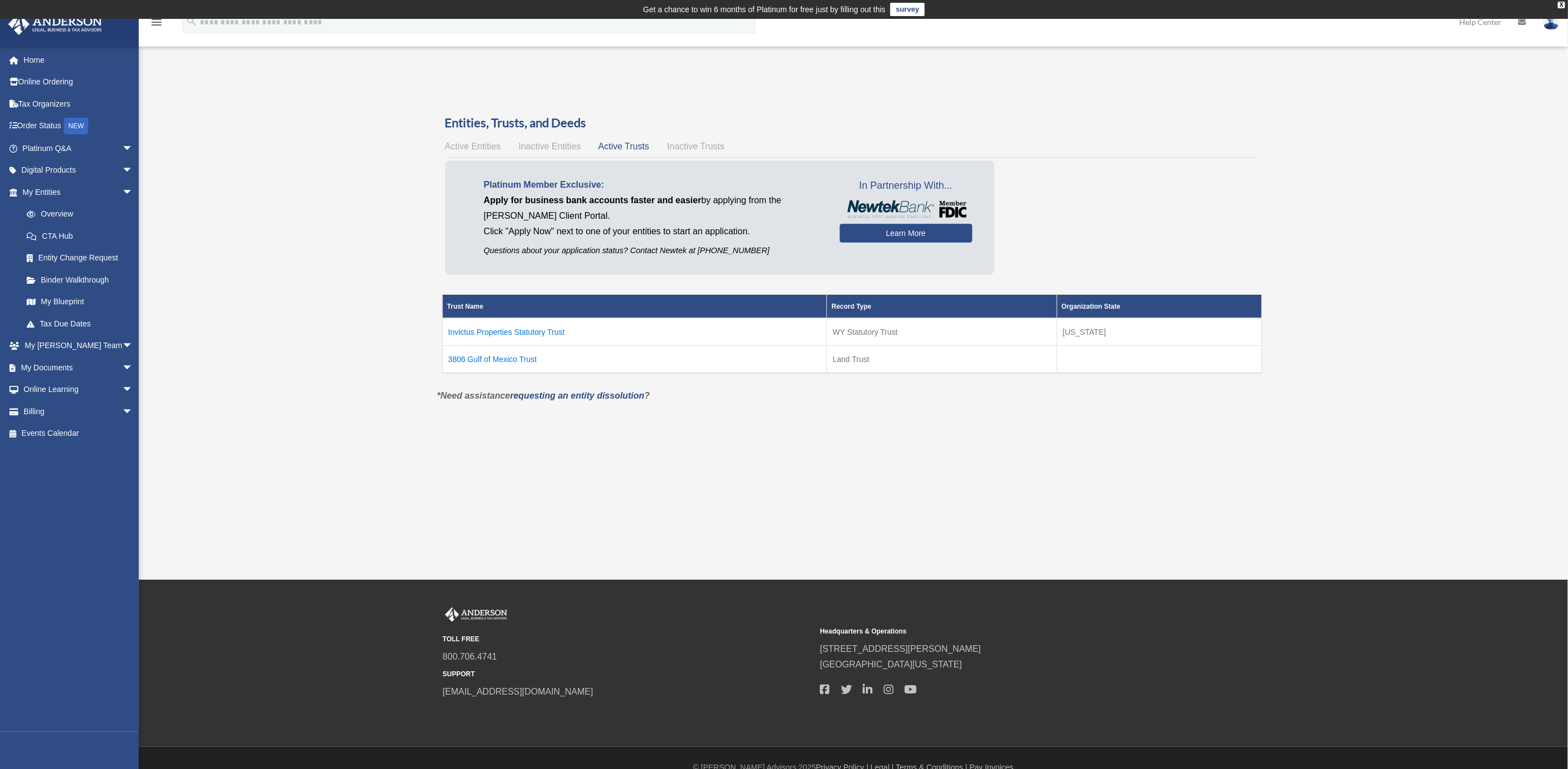
click at [314, 300] on div "Overview patelrohit@gmail.com Sign Out patelrohit@gmail.com Home Online Orderin…" at bounding box center [784, 257] width 1568 height 351
click at [38, 191] on link "My Entities arrow_drop_down" at bounding box center [79, 192] width 142 height 22
click at [43, 362] on link "My Documents arrow_drop_down" at bounding box center [79, 367] width 142 height 22
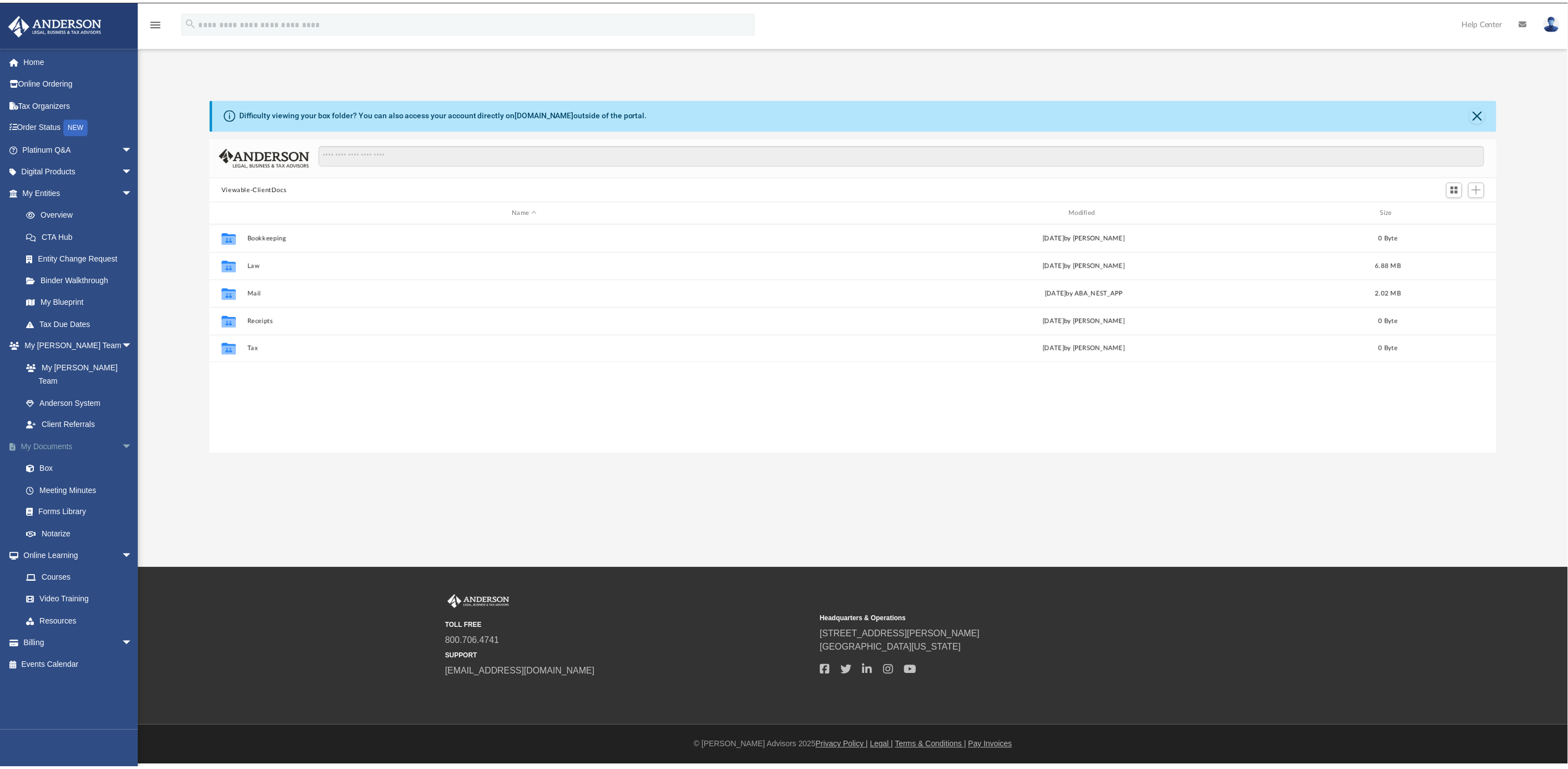
scroll to position [240, 1275]
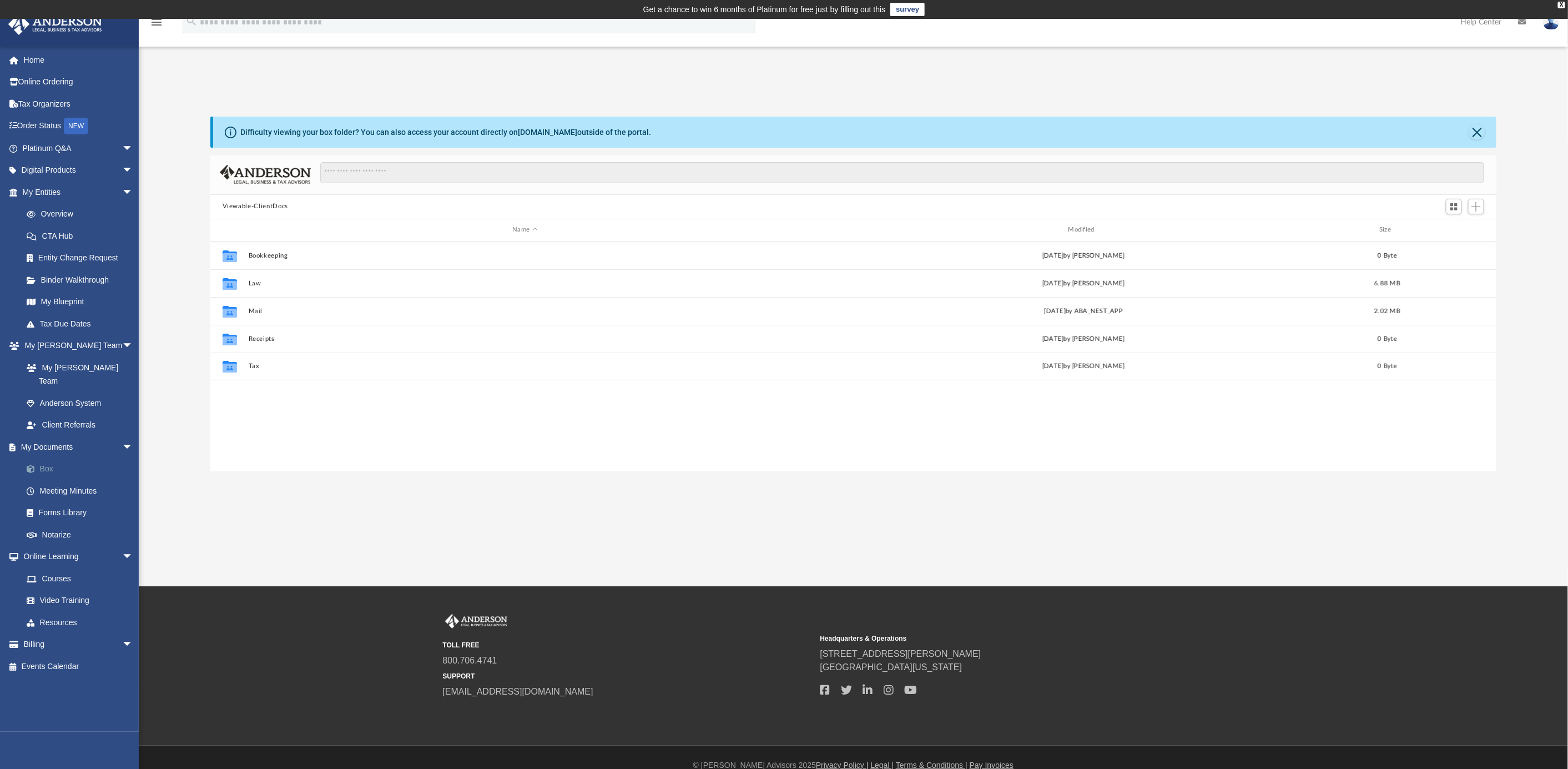
click at [44, 458] on link "Box" at bounding box center [82, 469] width 134 height 22
click at [27, 458] on link "Box" at bounding box center [82, 469] width 134 height 22
click at [54, 458] on link "Box" at bounding box center [82, 469] width 134 height 22
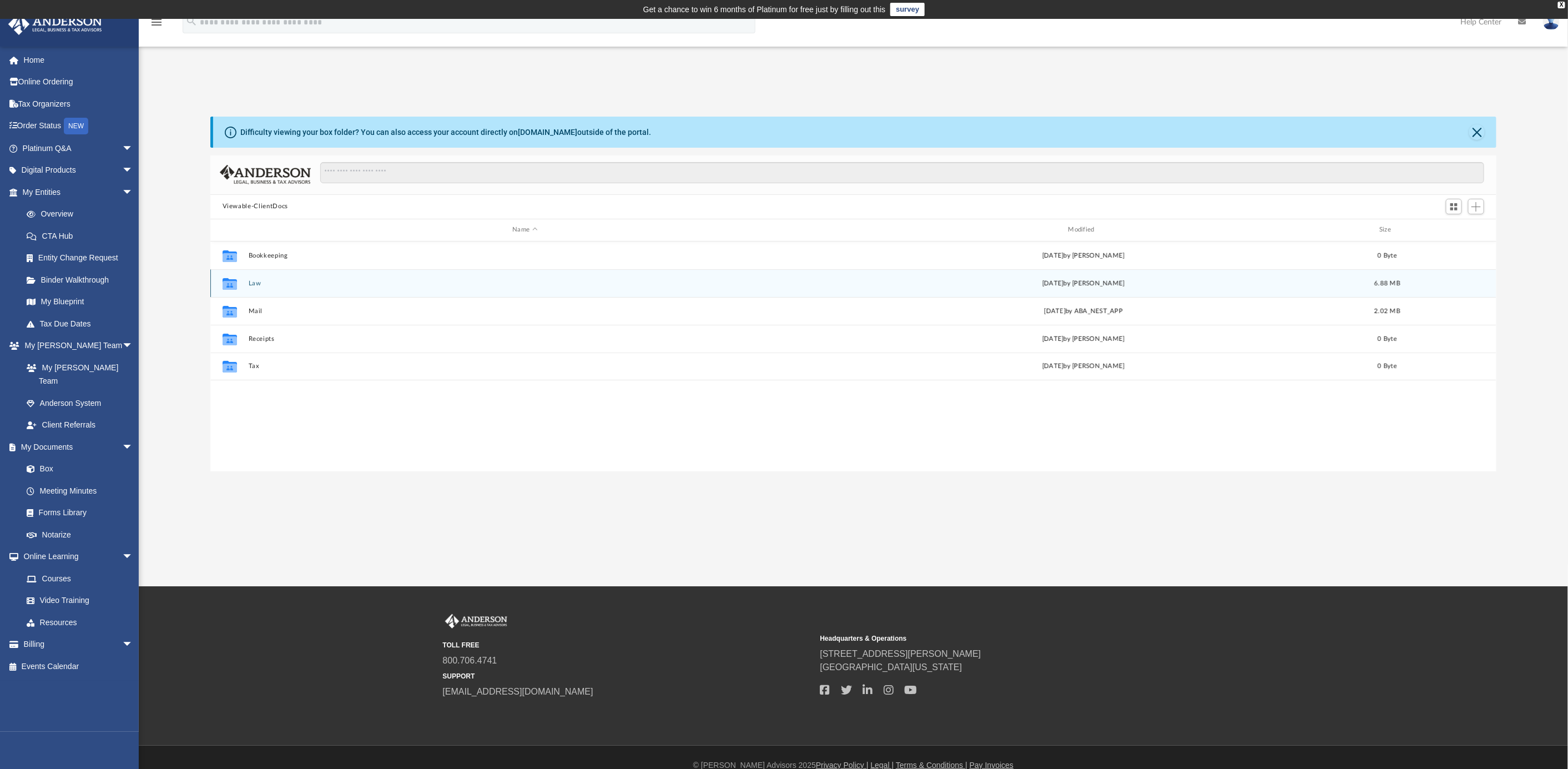
click at [235, 282] on icon "grid" at bounding box center [230, 285] width 15 height 9
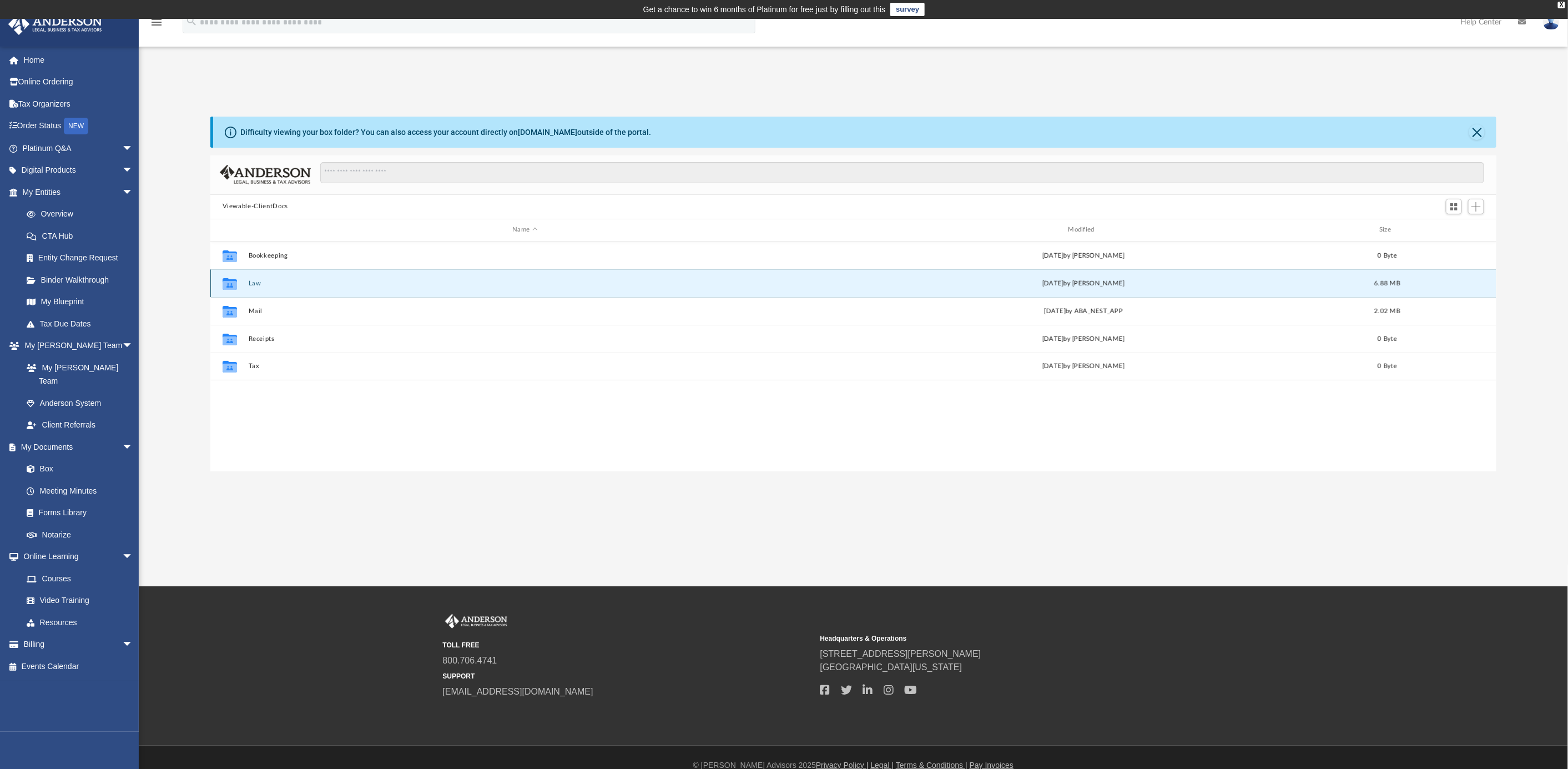
click at [251, 283] on button "Law" at bounding box center [525, 283] width 554 height 7
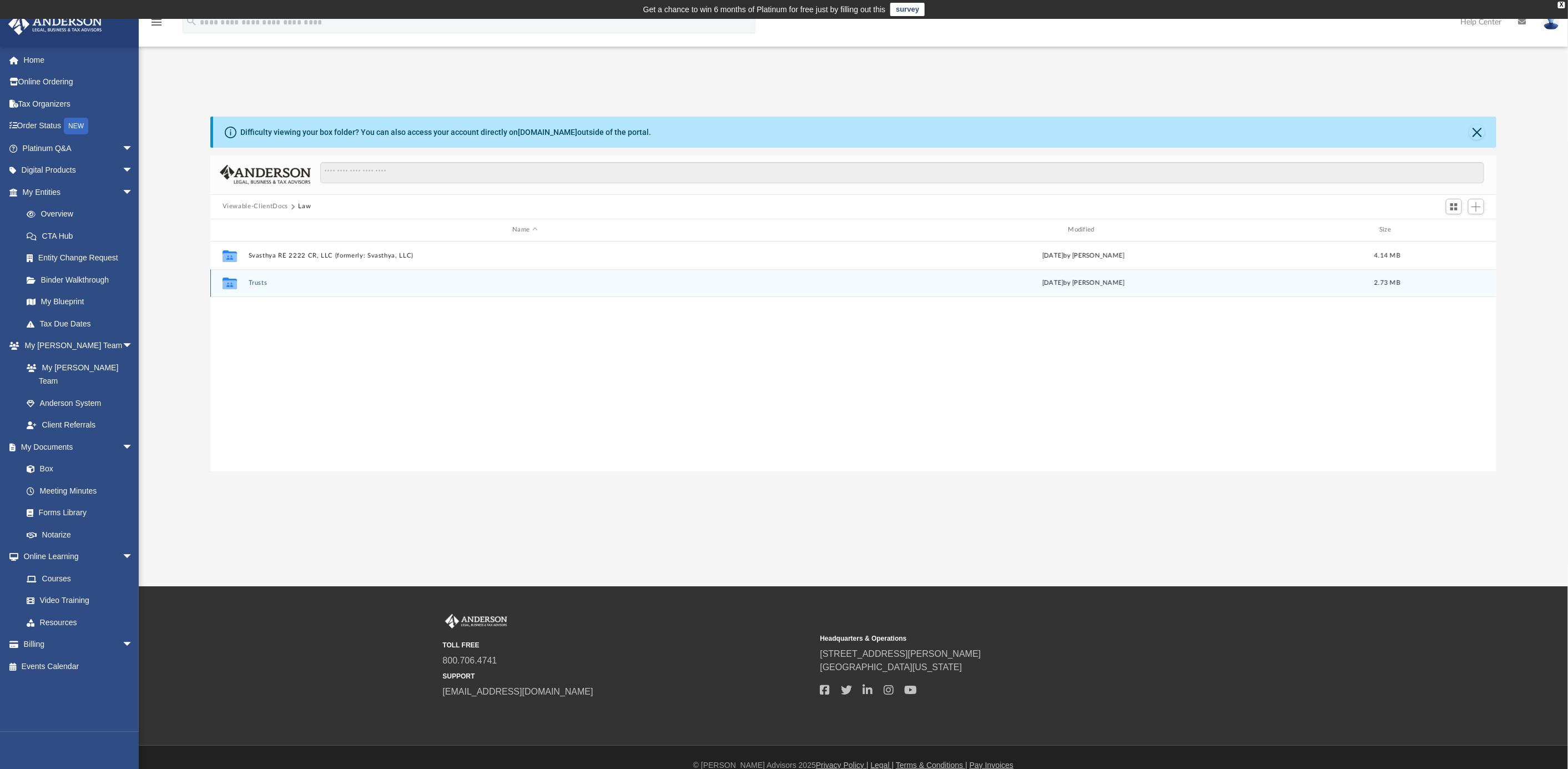
click at [256, 281] on button "Trusts" at bounding box center [525, 283] width 554 height 7
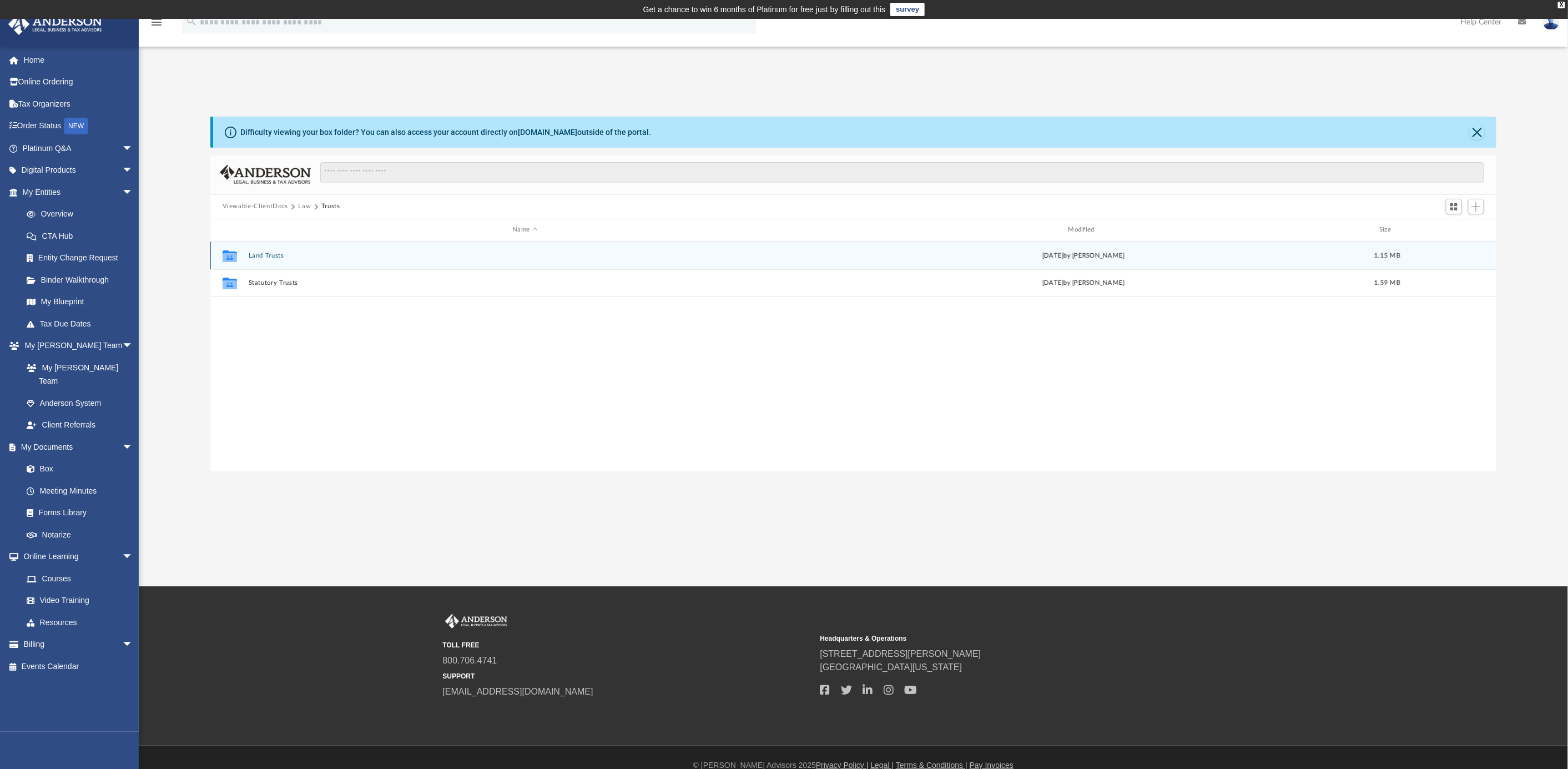
click at [264, 253] on button "Land Trusts" at bounding box center [525, 255] width 554 height 7
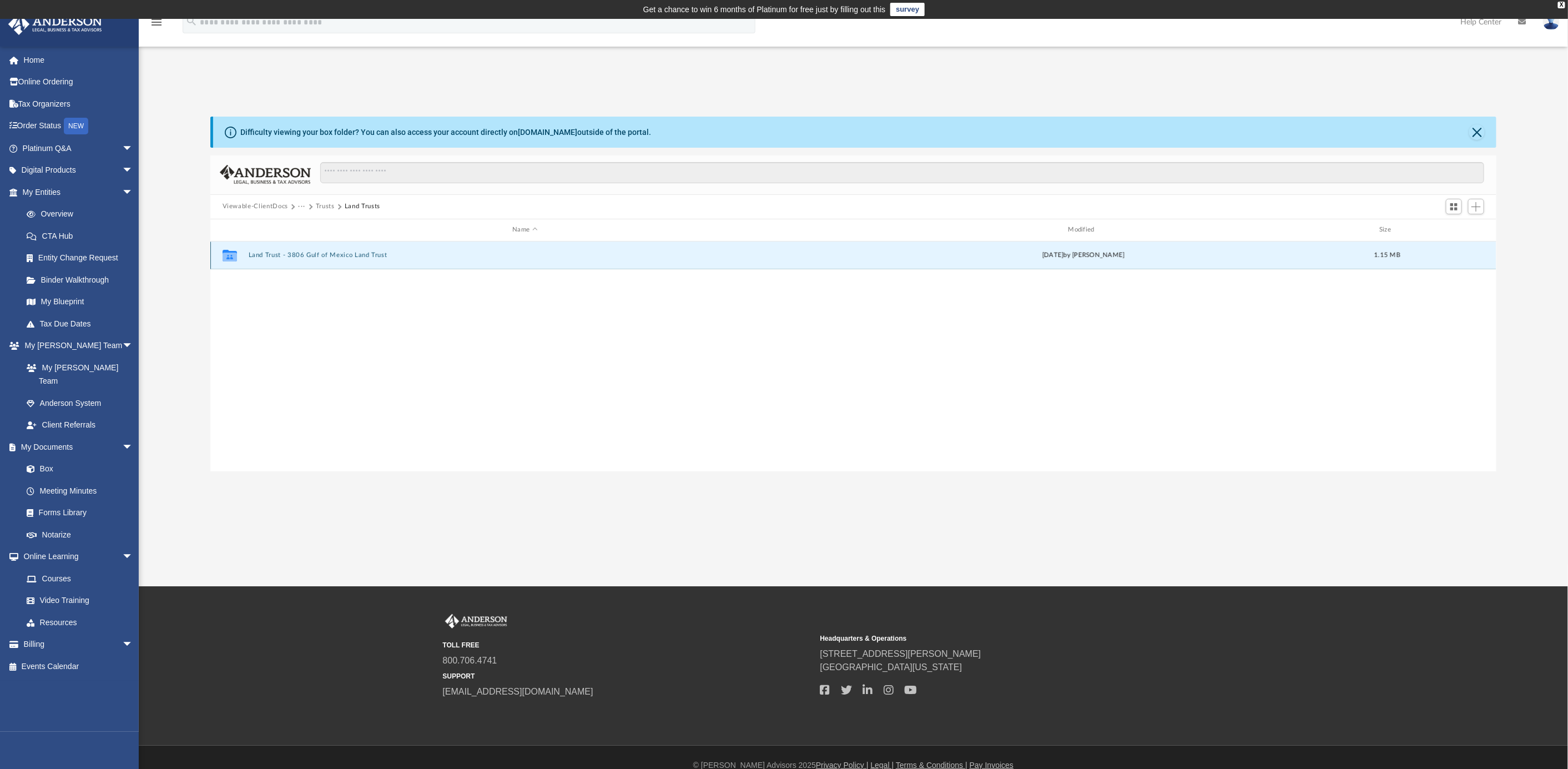
click at [311, 251] on button "Land Trust - 3806 Gulf of Mexico Land Trust" at bounding box center [525, 255] width 554 height 7
click at [305, 253] on button "3806 Gulf of Mexico Land Trust.pdf" at bounding box center [525, 255] width 554 height 7
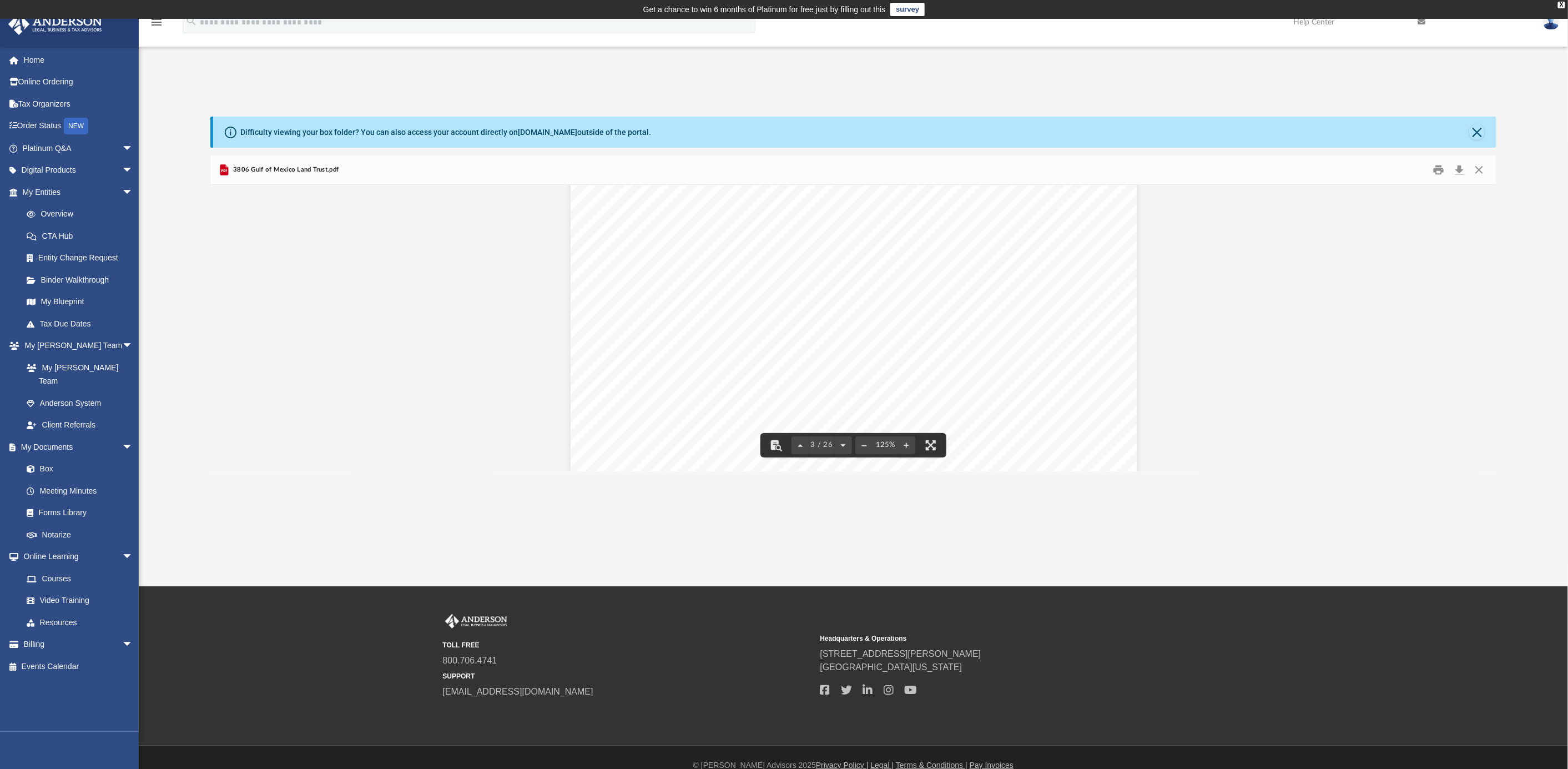
scroll to position [1545, 0]
click at [51, 458] on link "Box" at bounding box center [82, 469] width 134 height 22
click at [36, 458] on link "Box" at bounding box center [82, 469] width 134 height 22
click at [38, 436] on link "My Documents arrow_drop_down" at bounding box center [79, 447] width 142 height 22
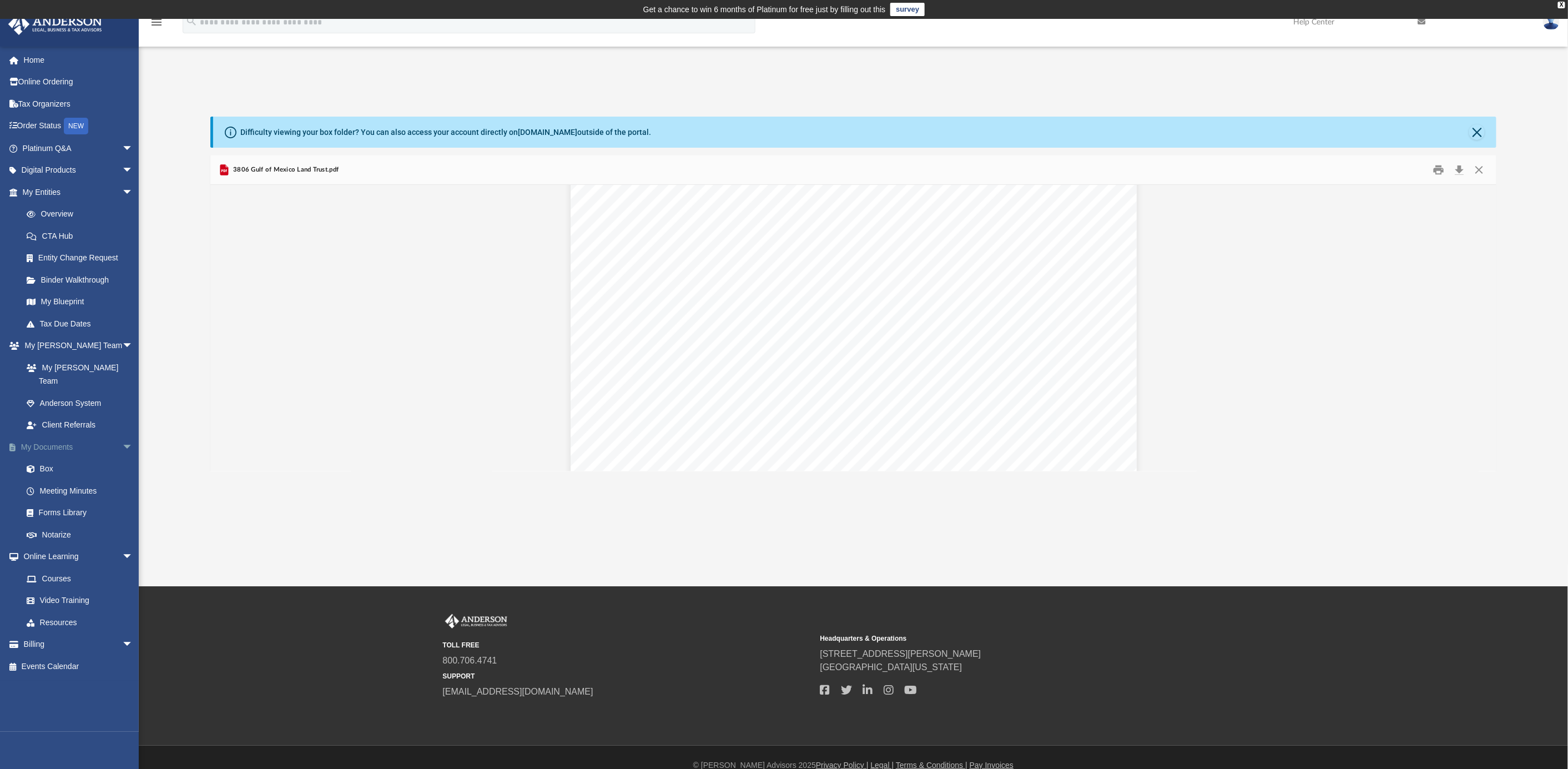
click at [38, 436] on link "My Documents arrow_drop_down" at bounding box center [79, 447] width 142 height 22
click at [39, 436] on link "My Documents arrow_drop_down" at bounding box center [79, 447] width 142 height 22
click at [38, 465] on span at bounding box center [36, 469] width 7 height 8
click at [43, 480] on link "Meeting Minutes" at bounding box center [82, 491] width 134 height 22
click at [39, 502] on link "Forms Library" at bounding box center [82, 513] width 134 height 22
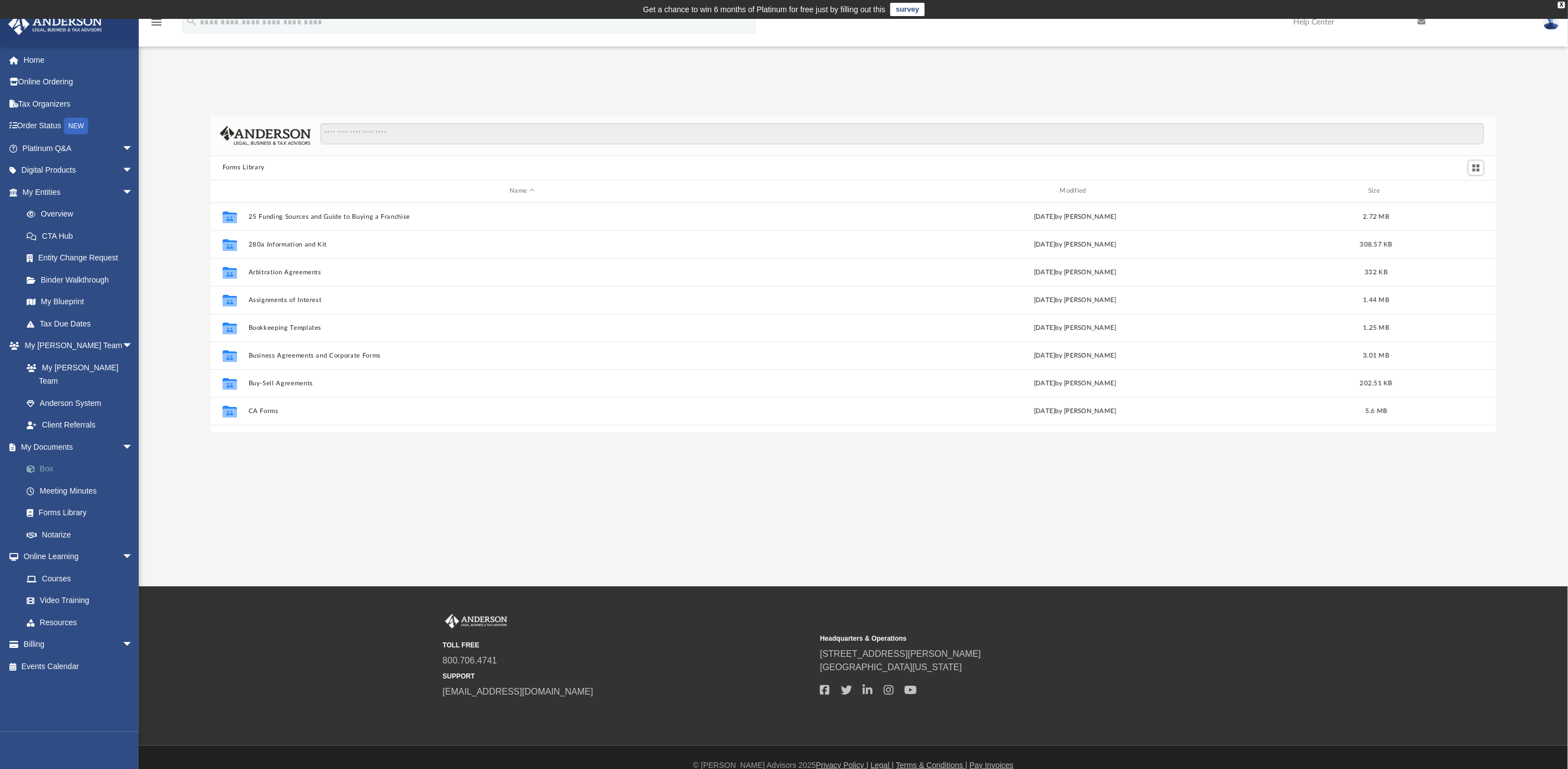
scroll to position [240, 1275]
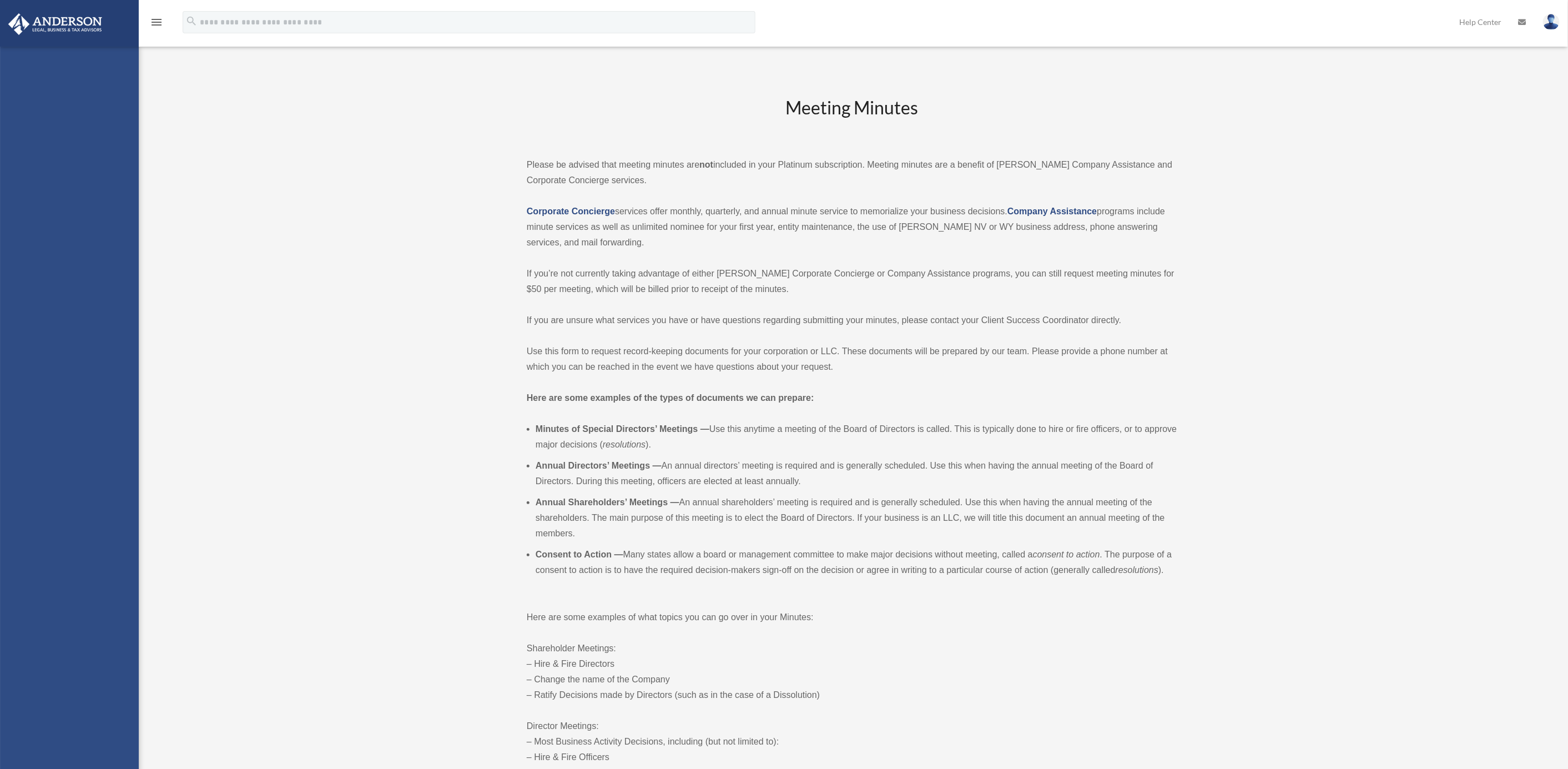
click at [56, 455] on div "patelrohit@gmail.com Sign Out patelrohit@gmail.com Home Online Ordering Tax Org…" at bounding box center [69, 431] width 139 height 769
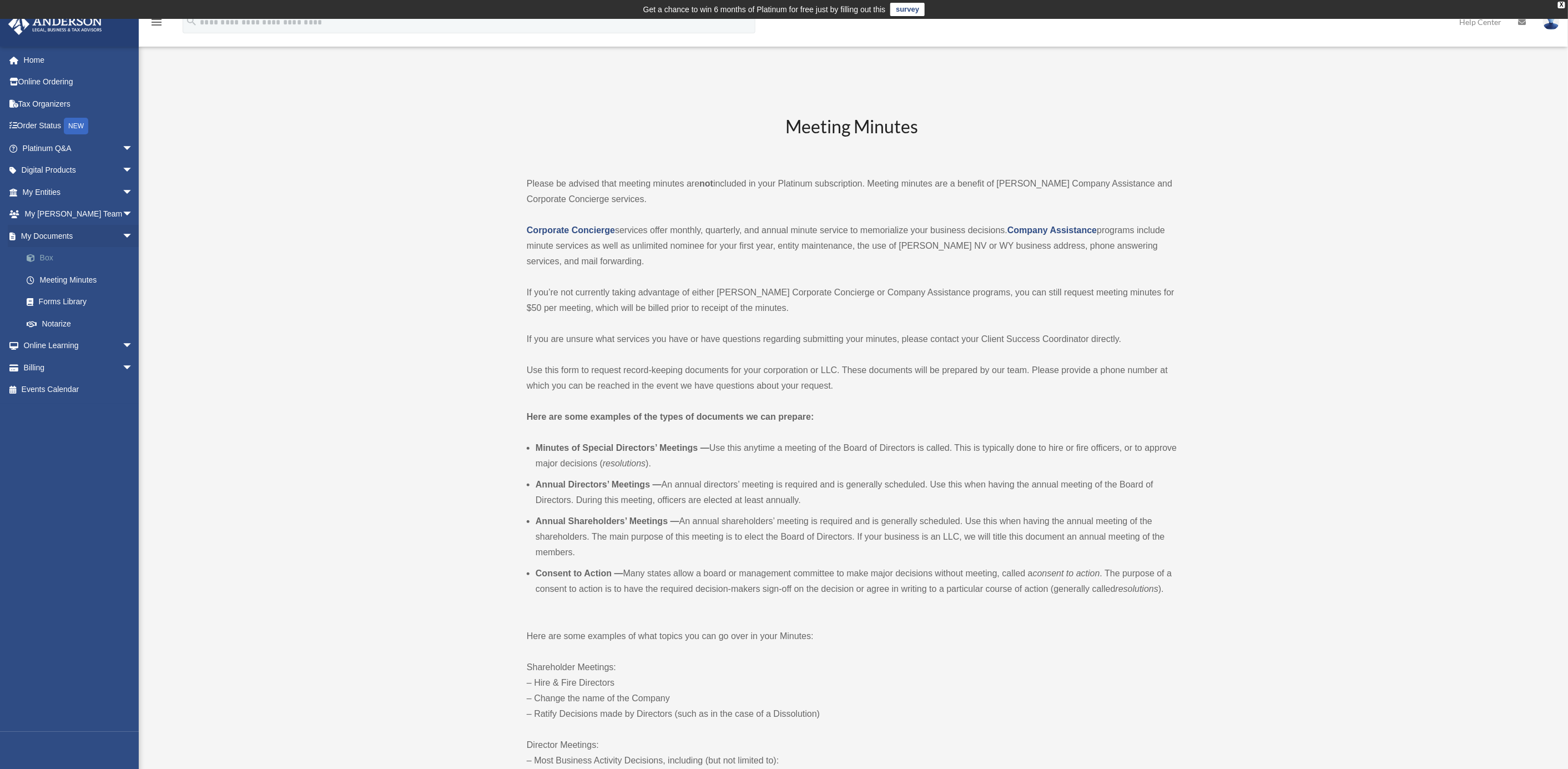
click at [44, 258] on link "Box" at bounding box center [82, 258] width 134 height 22
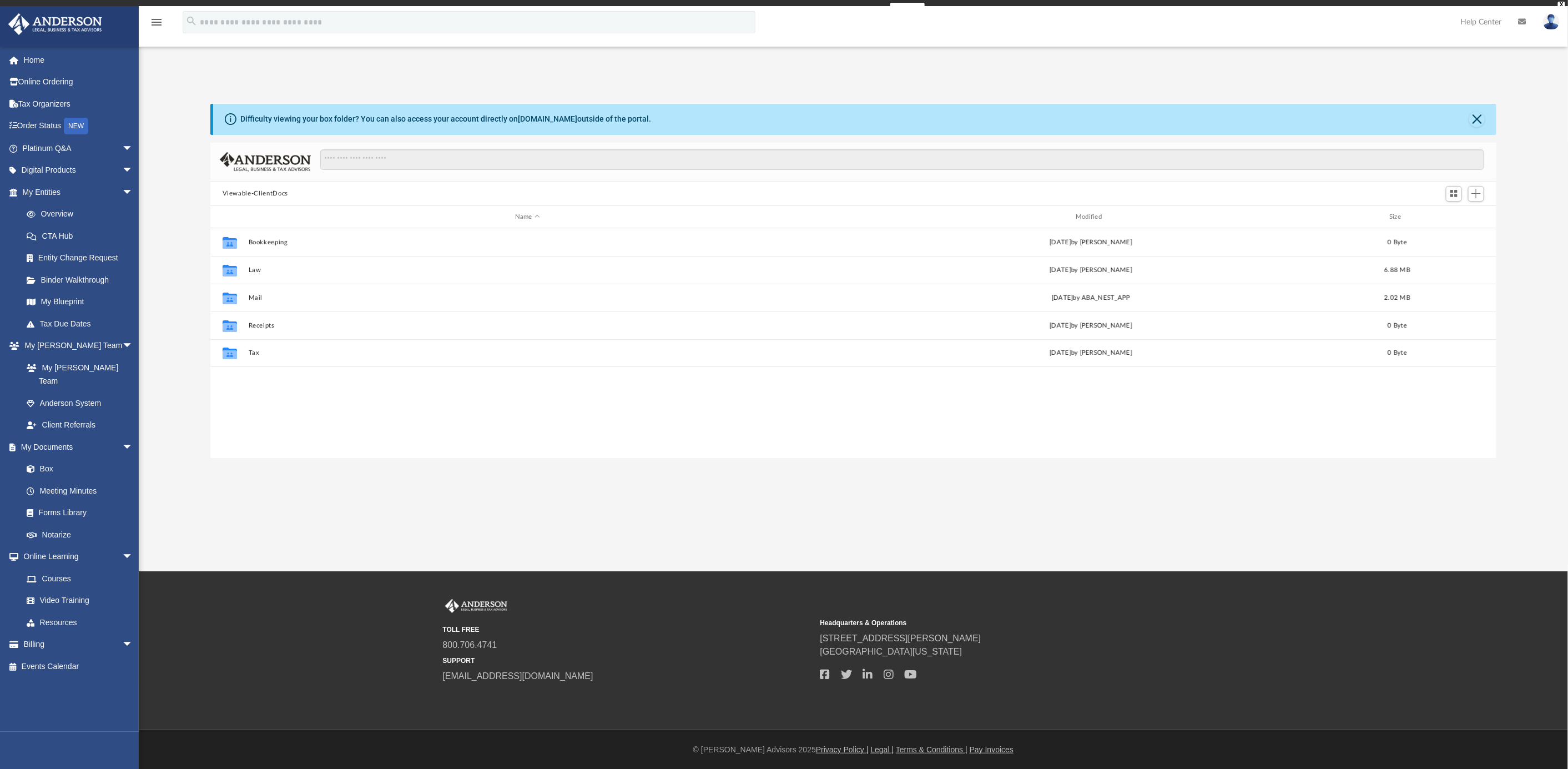
scroll to position [240, 1275]
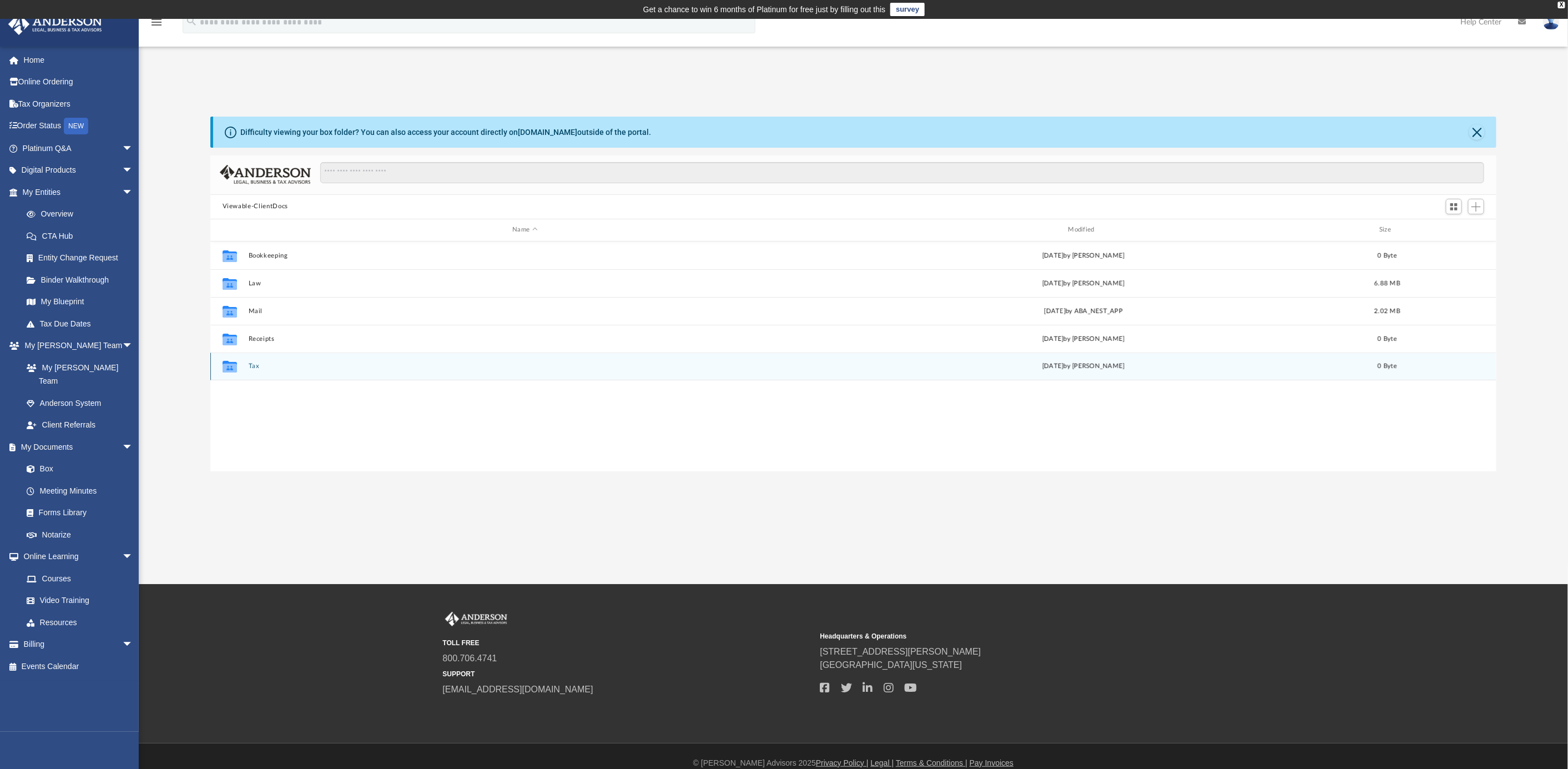
click at [249, 359] on div "Collaborated Folder Tax [DATE] by [PERSON_NAME] 0 Byte" at bounding box center [853, 366] width 1287 height 28
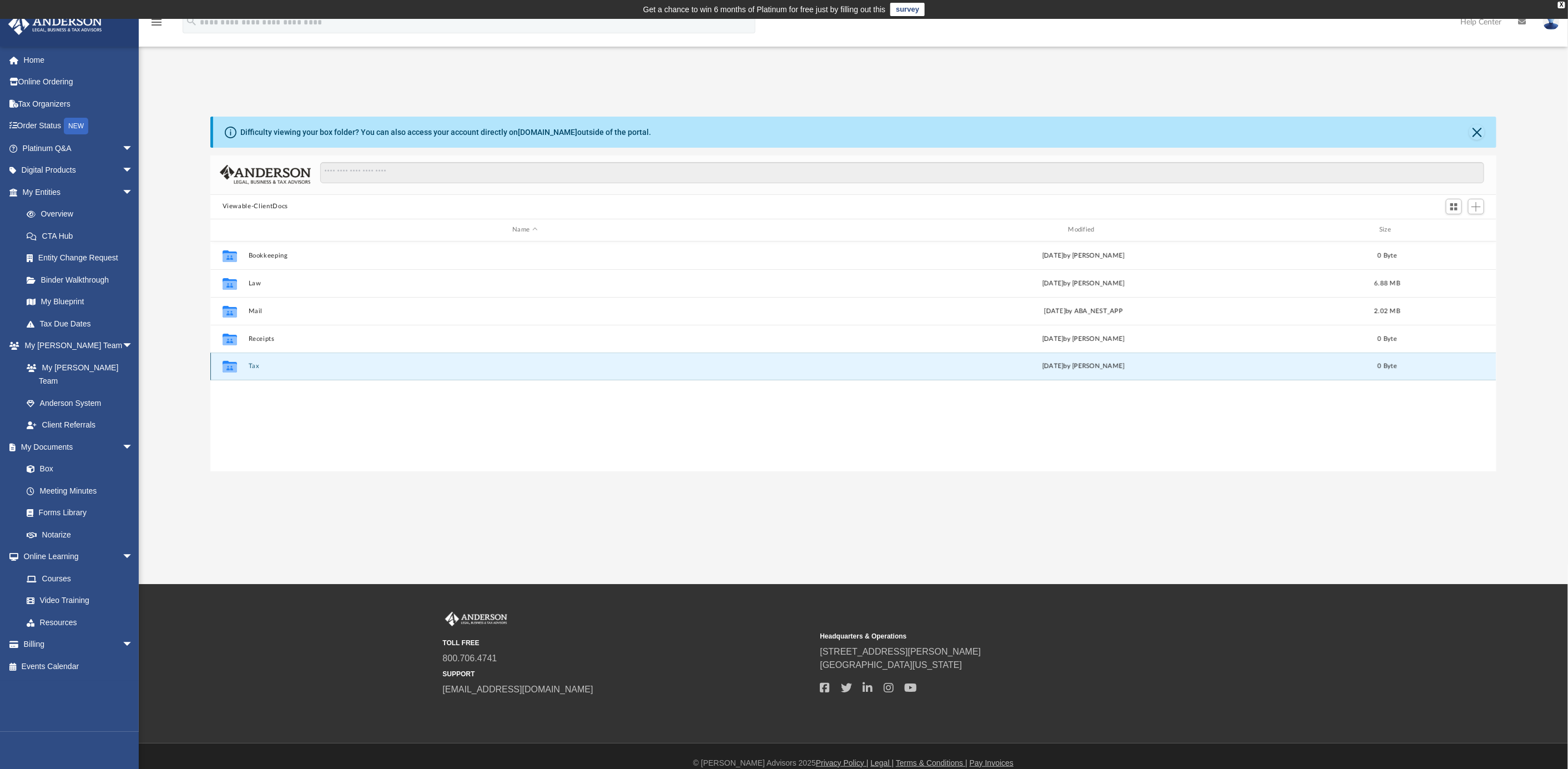
click at [252, 365] on button "Tax" at bounding box center [525, 366] width 554 height 7
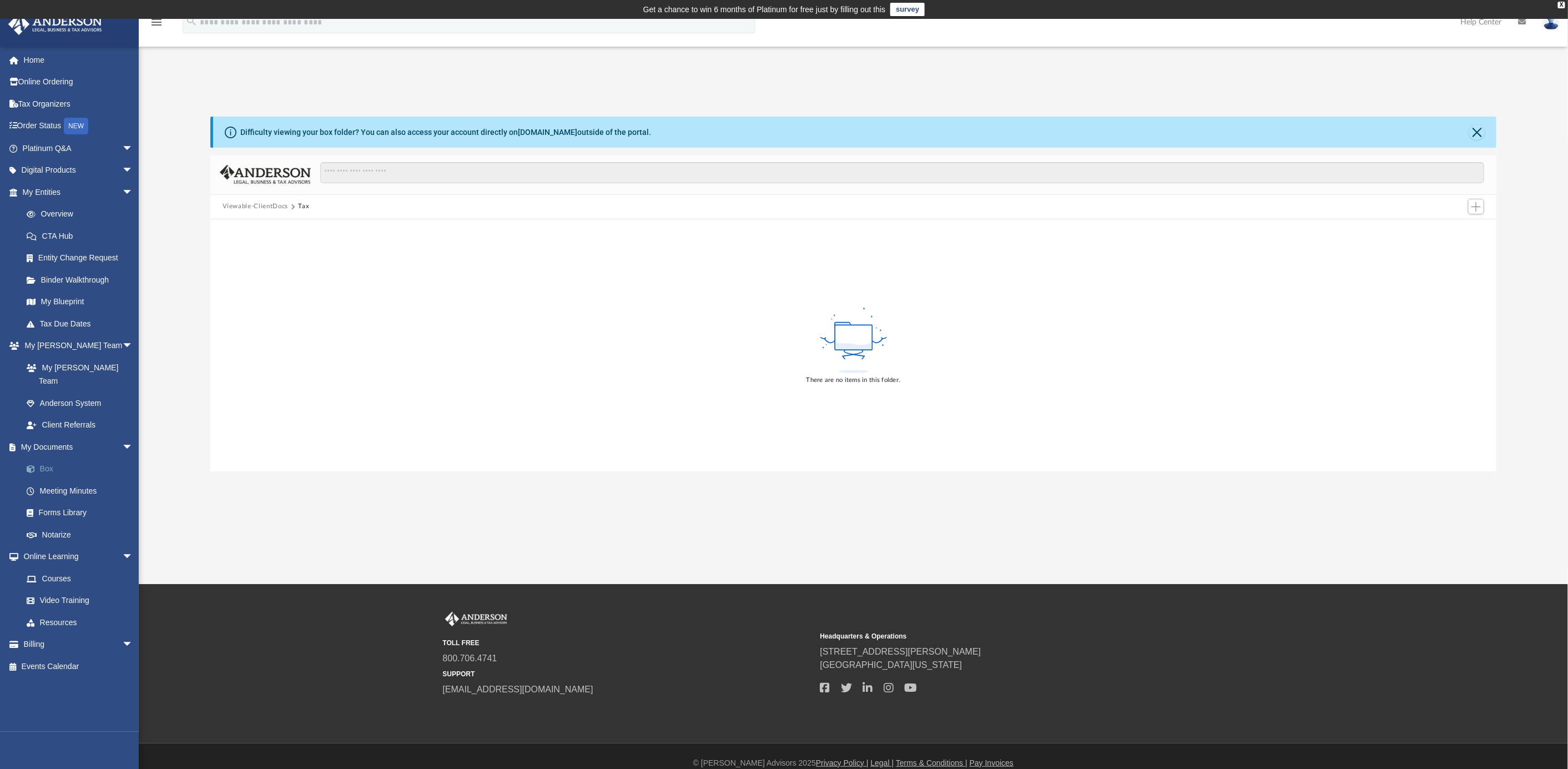
click at [40, 458] on link "Box" at bounding box center [82, 469] width 134 height 22
click at [267, 207] on button "Viewable-ClientDocs" at bounding box center [255, 207] width 66 height 10
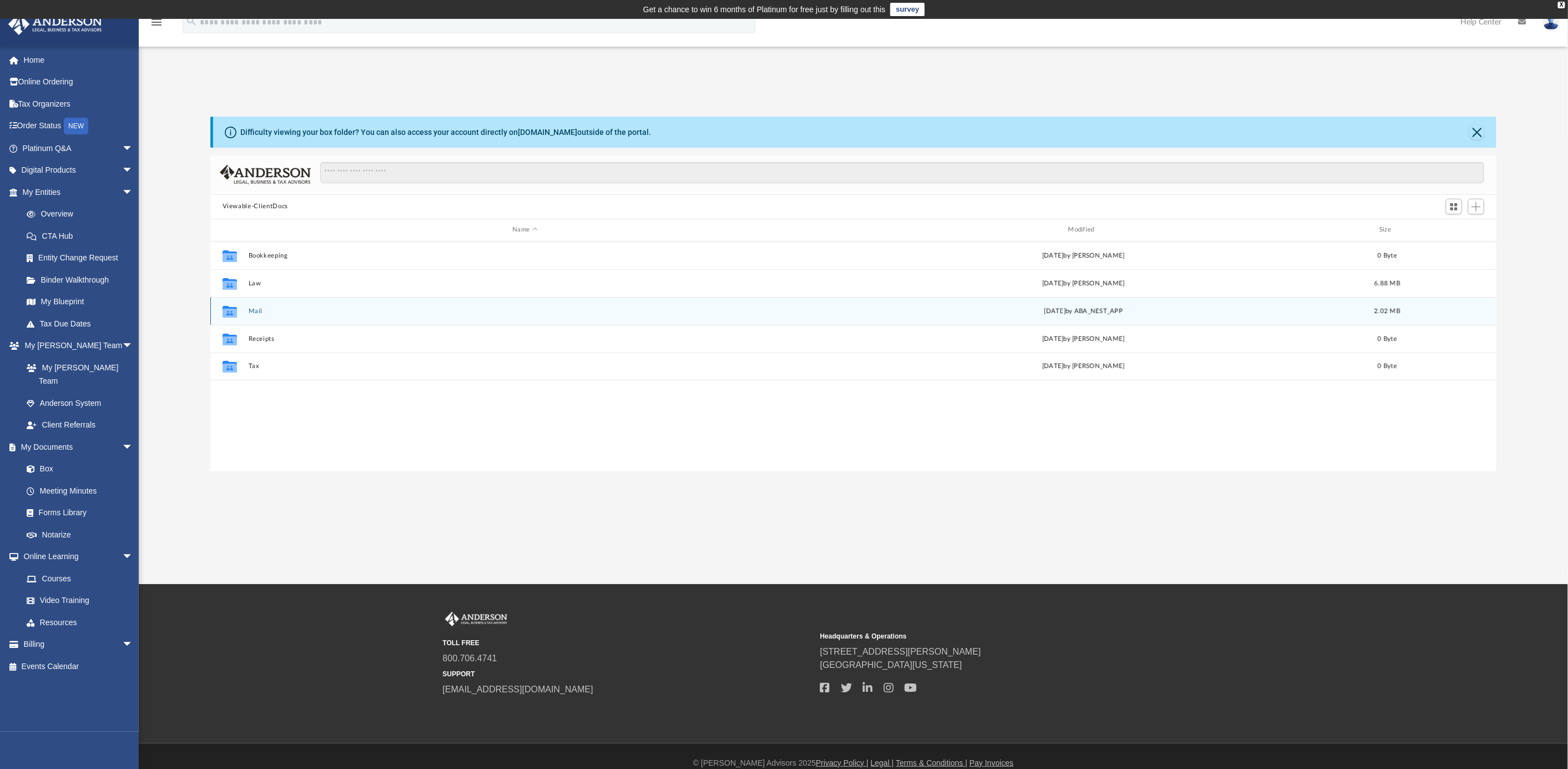
click at [256, 307] on div "Collaborated Folder Mail Tue Aug 12 2025 by ABA_NEST_APP 2.02 MB" at bounding box center [853, 310] width 1287 height 28
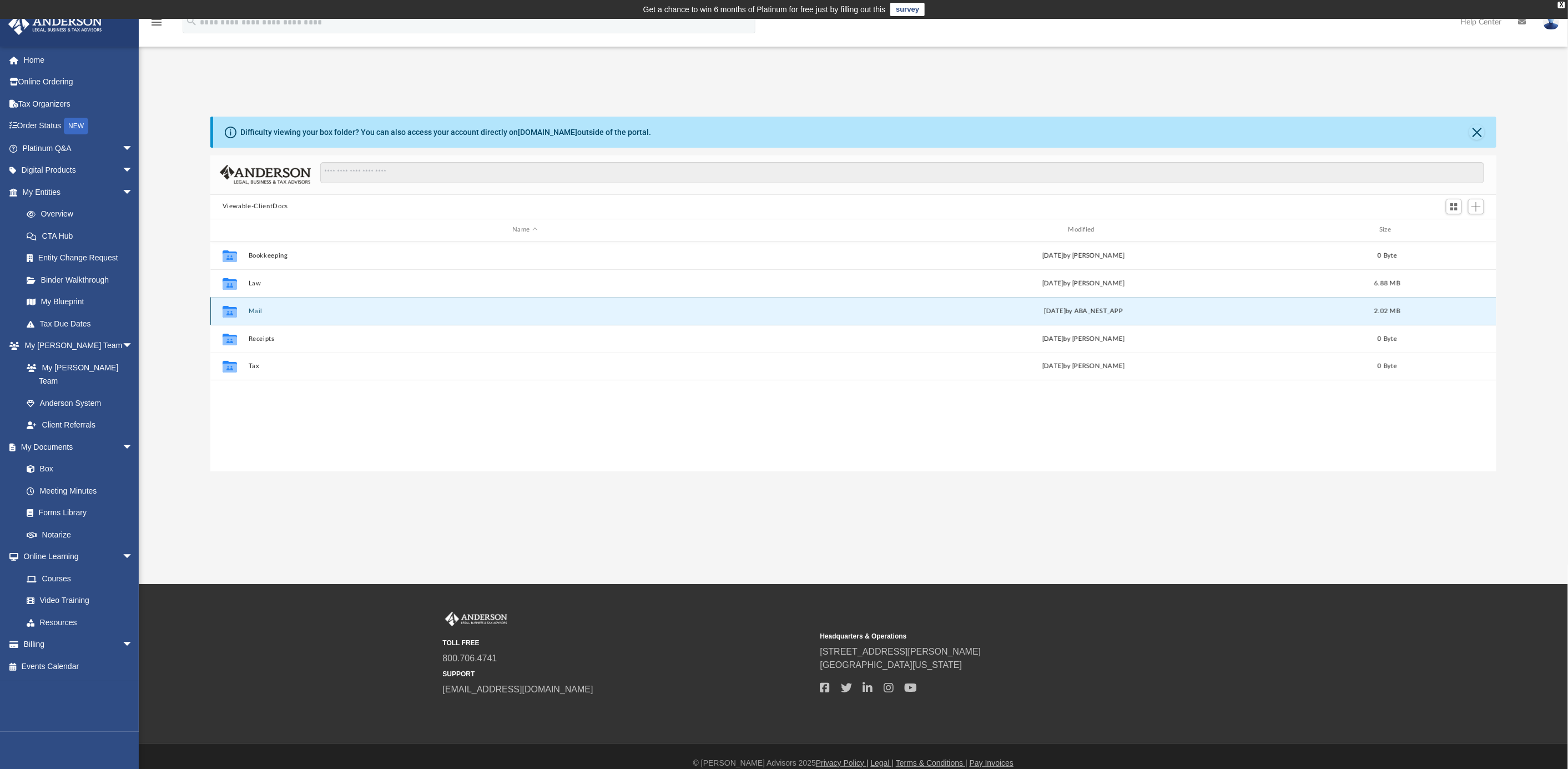
click at [230, 314] on icon "grid" at bounding box center [230, 311] width 15 height 12
click at [251, 313] on button "Mail" at bounding box center [525, 311] width 554 height 7
click at [256, 309] on button "Mail" at bounding box center [525, 311] width 554 height 7
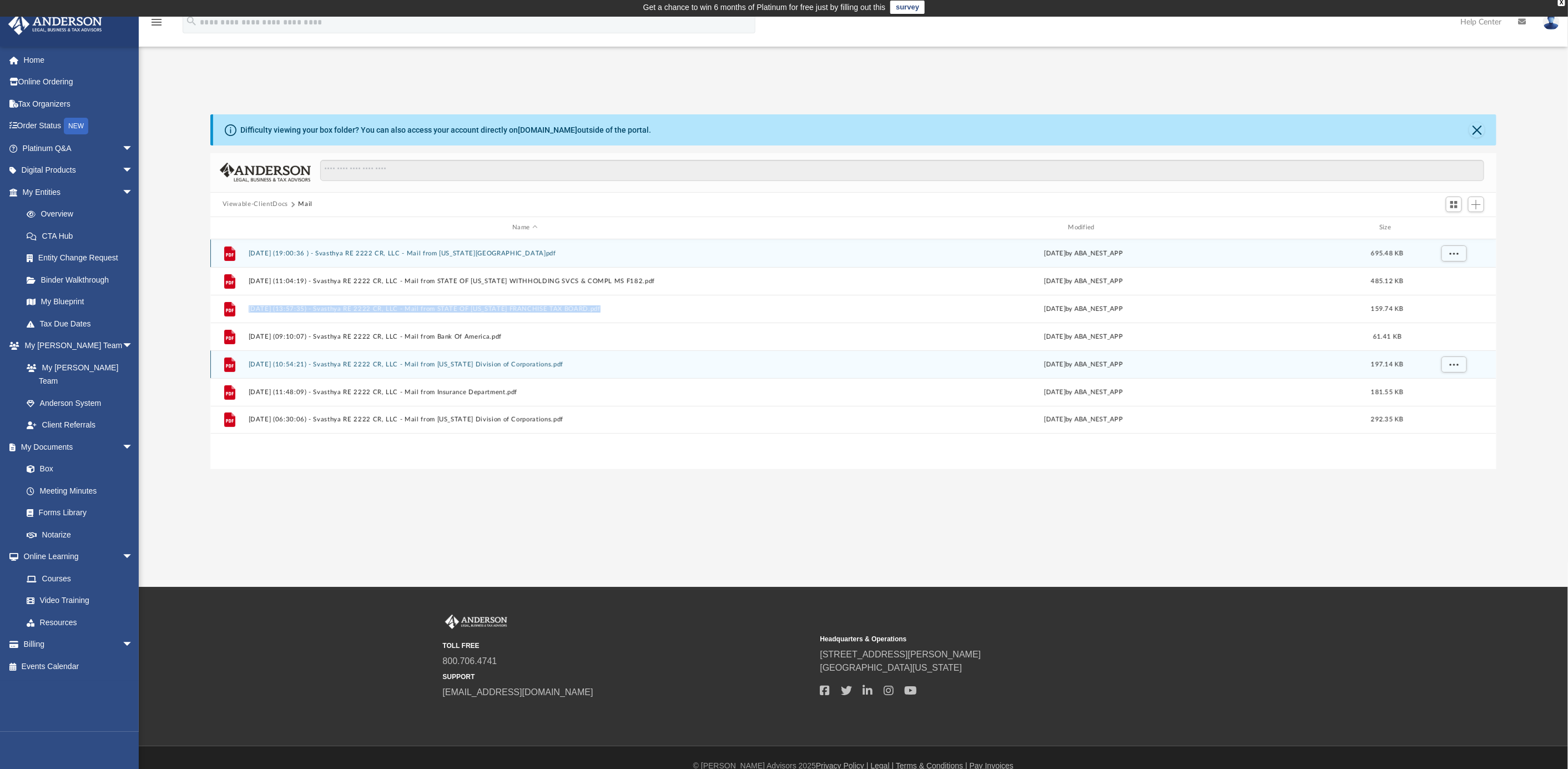
scroll to position [0, 0]
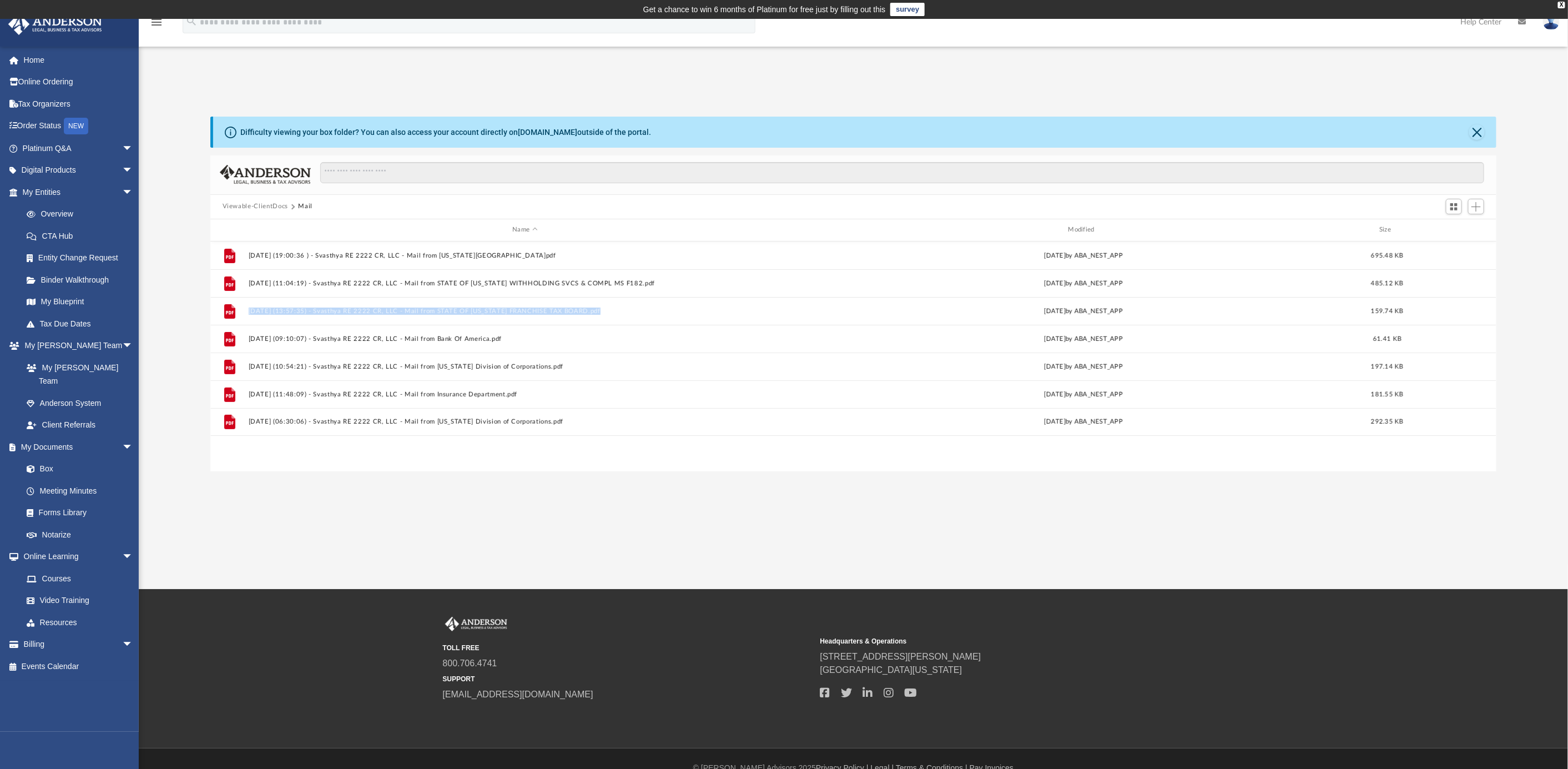
click at [258, 207] on button "Viewable-ClientDocs" at bounding box center [255, 207] width 66 height 10
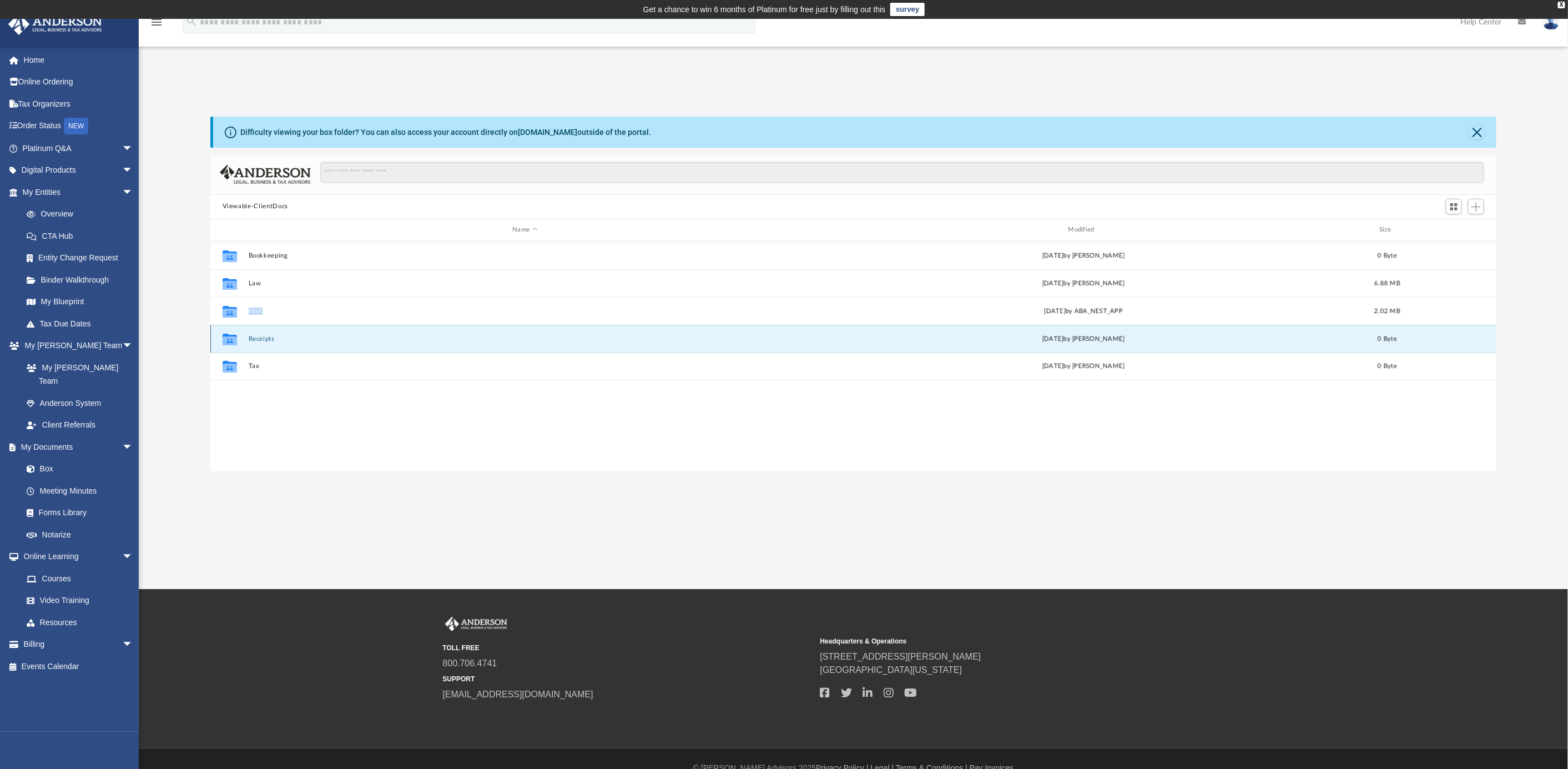
drag, startPoint x: 256, startPoint y: 337, endPoint x: 268, endPoint y: 340, distance: 12.4
click at [268, 340] on button "Receipts" at bounding box center [525, 339] width 554 height 7
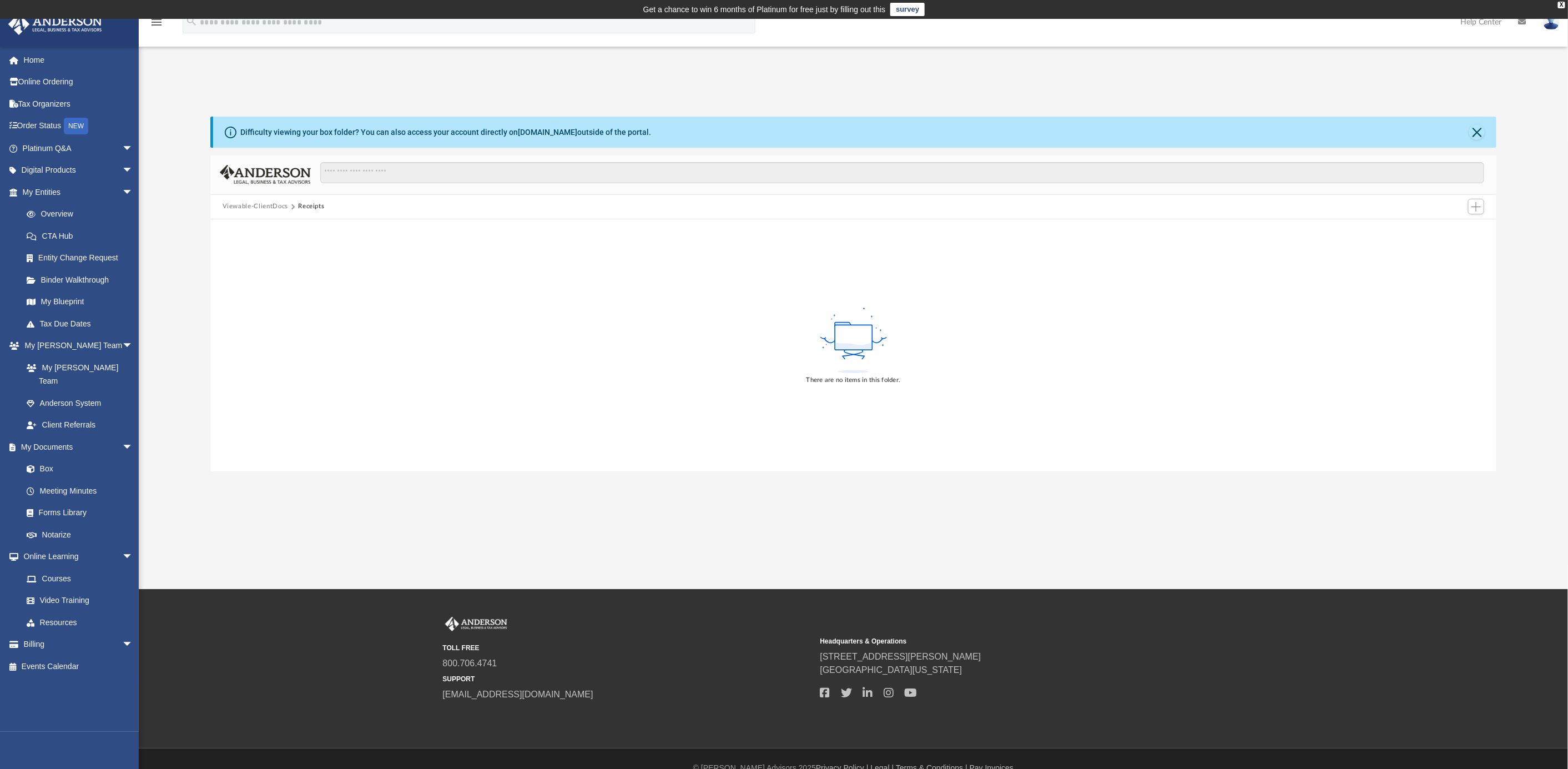
click at [268, 339] on div "There are no items in this folder." at bounding box center [853, 345] width 1287 height 252
click at [270, 203] on button "Viewable-ClientDocs" at bounding box center [255, 207] width 66 height 10
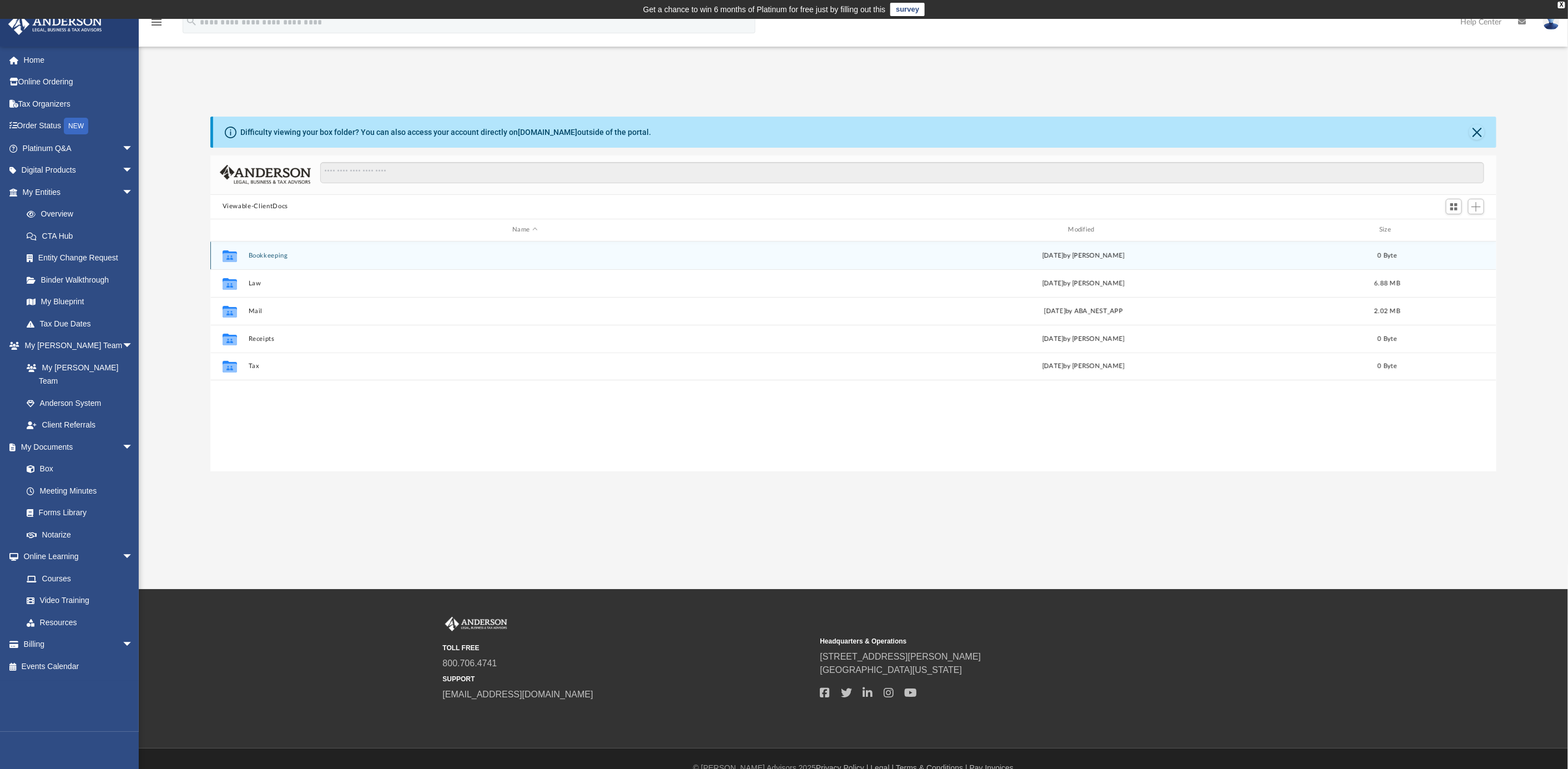
scroll to position [240, 1275]
click at [273, 257] on button "Bookkeeping" at bounding box center [525, 255] width 554 height 7
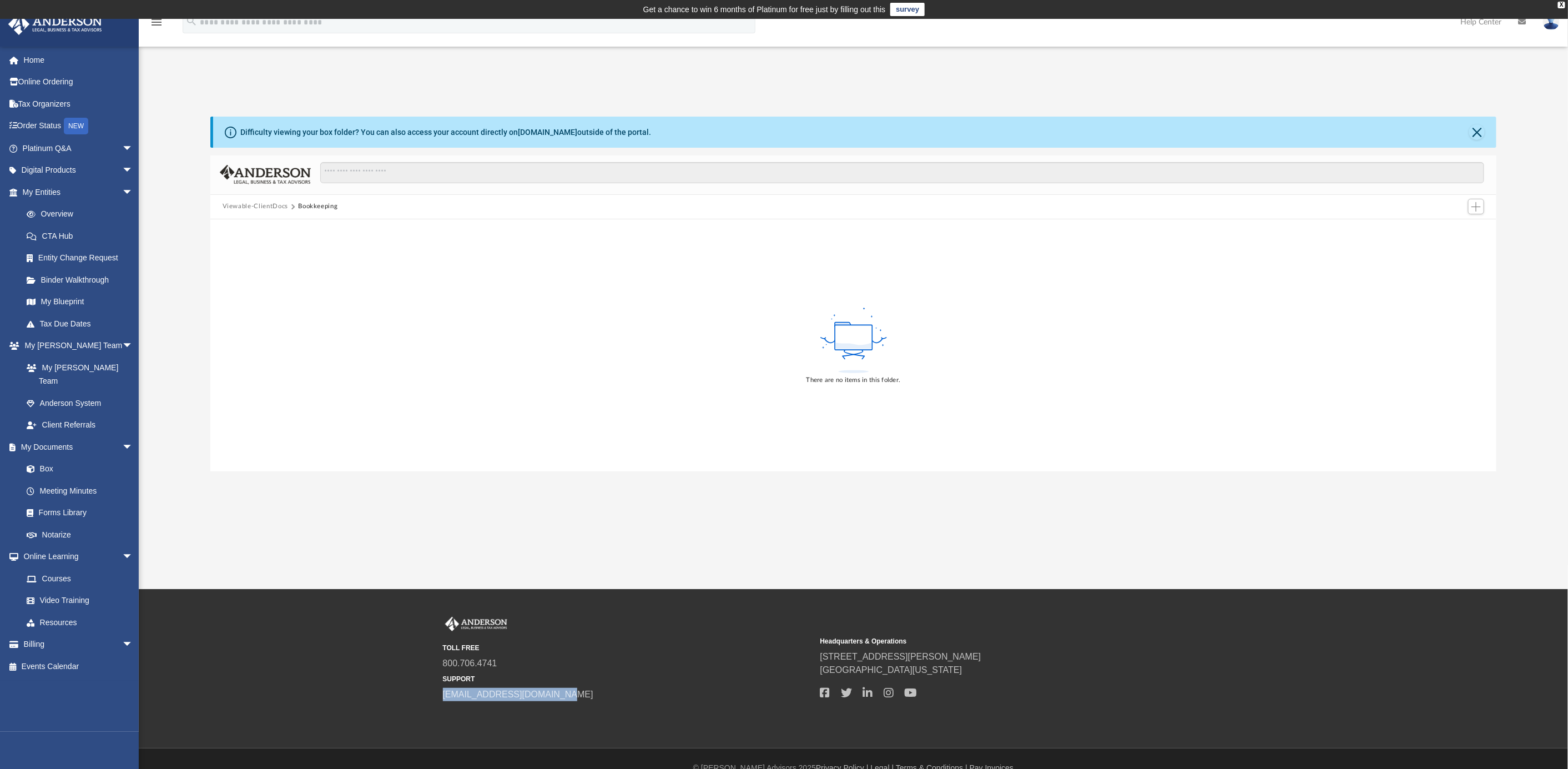
drag, startPoint x: 561, startPoint y: 697, endPoint x: 439, endPoint y: 691, distance: 122.1
click at [439, 691] on div "TOLL FREE 800.706.4741 SUPPORT info@andersonadvisors.com Headquarters & Operati…" at bounding box center [853, 659] width 838 height 85
copy link "[EMAIL_ADDRESS][DOMAIN_NAME]"
click at [122, 166] on span "arrow_drop_down" at bounding box center [133, 170] width 22 height 23
click at [122, 432] on span "arrow_drop_down" at bounding box center [133, 434] width 22 height 23
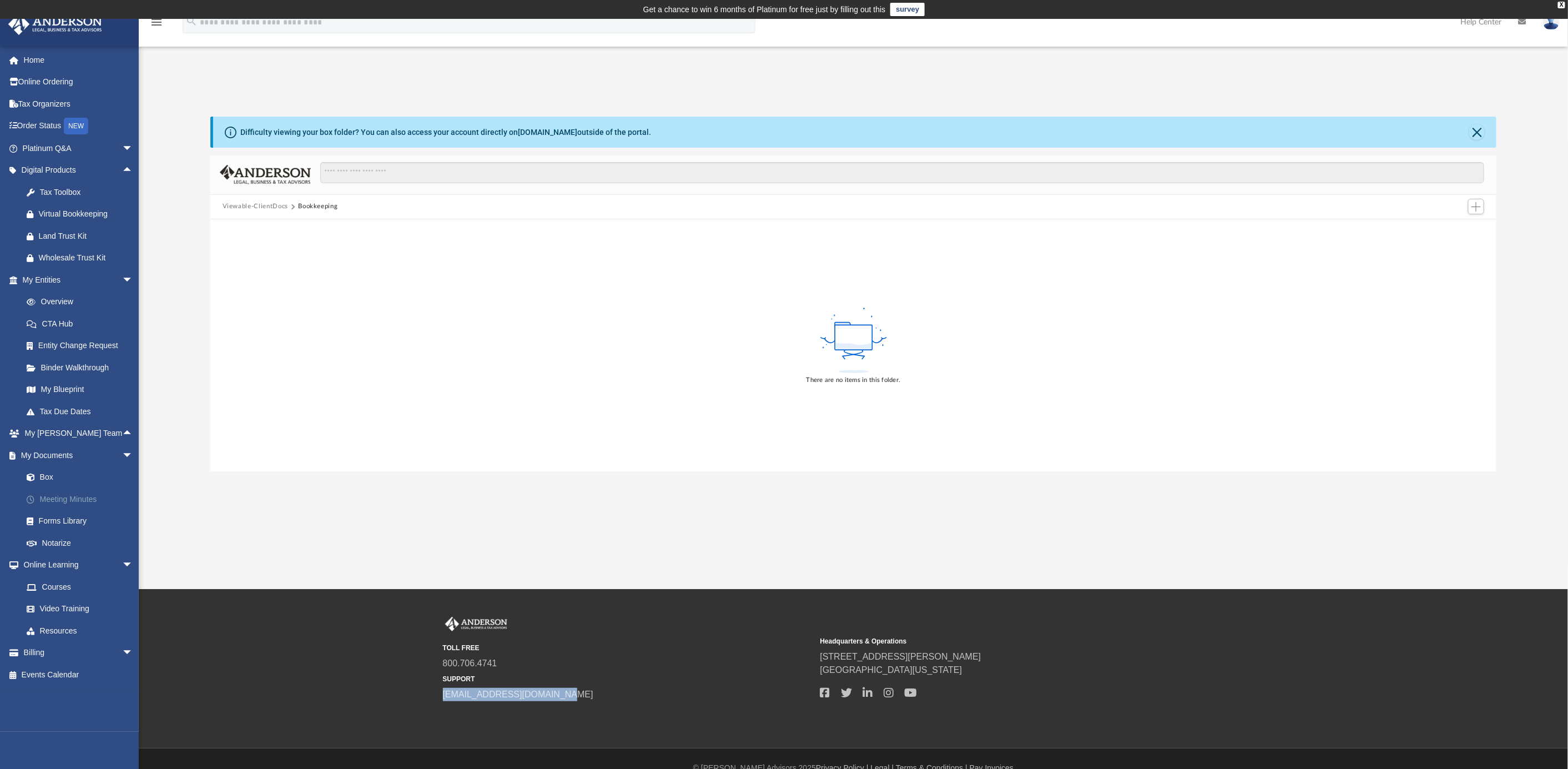
click at [69, 497] on link "Meeting Minutes" at bounding box center [82, 499] width 134 height 22
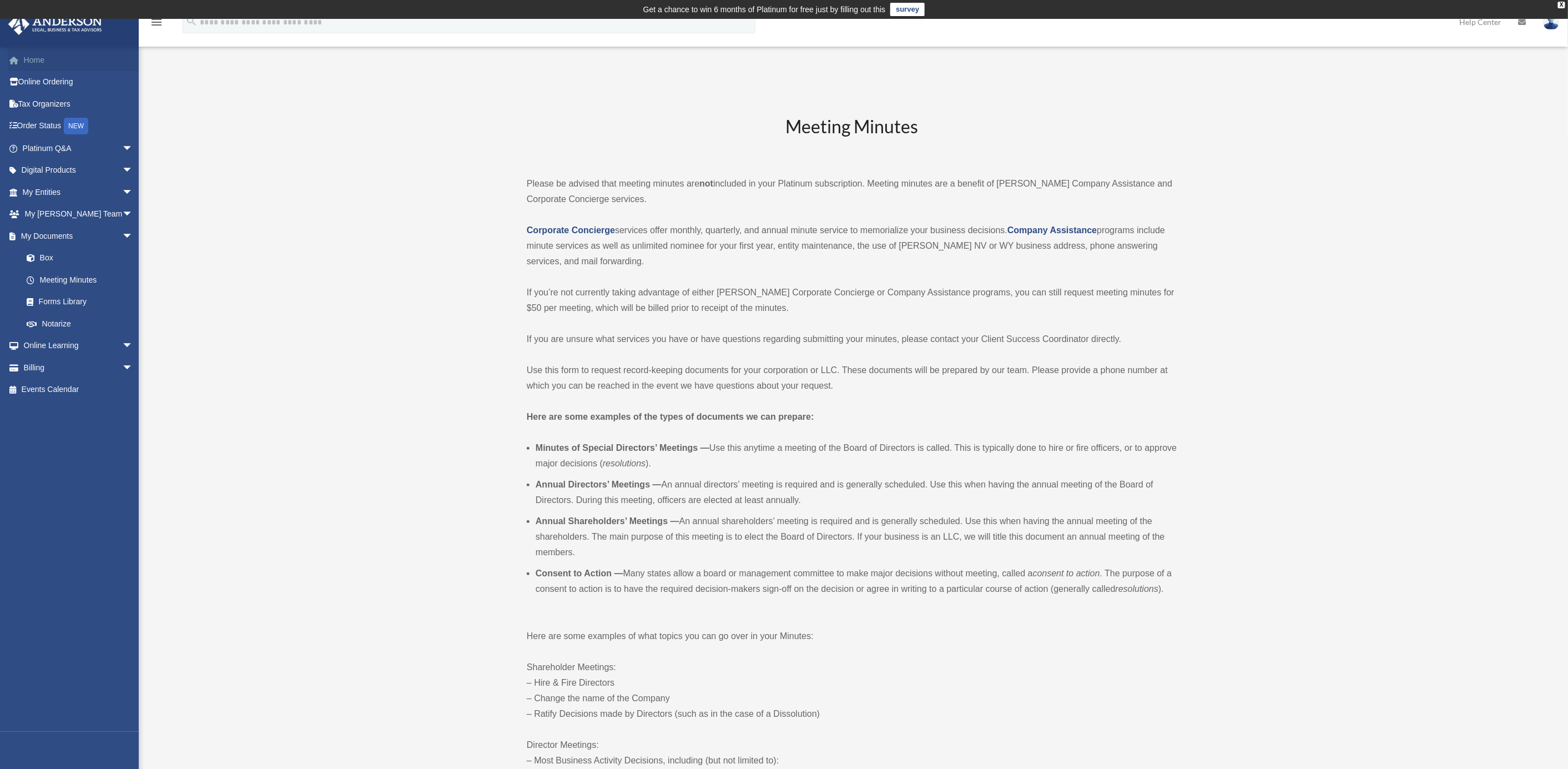
click at [33, 58] on link "Home" at bounding box center [79, 60] width 142 height 22
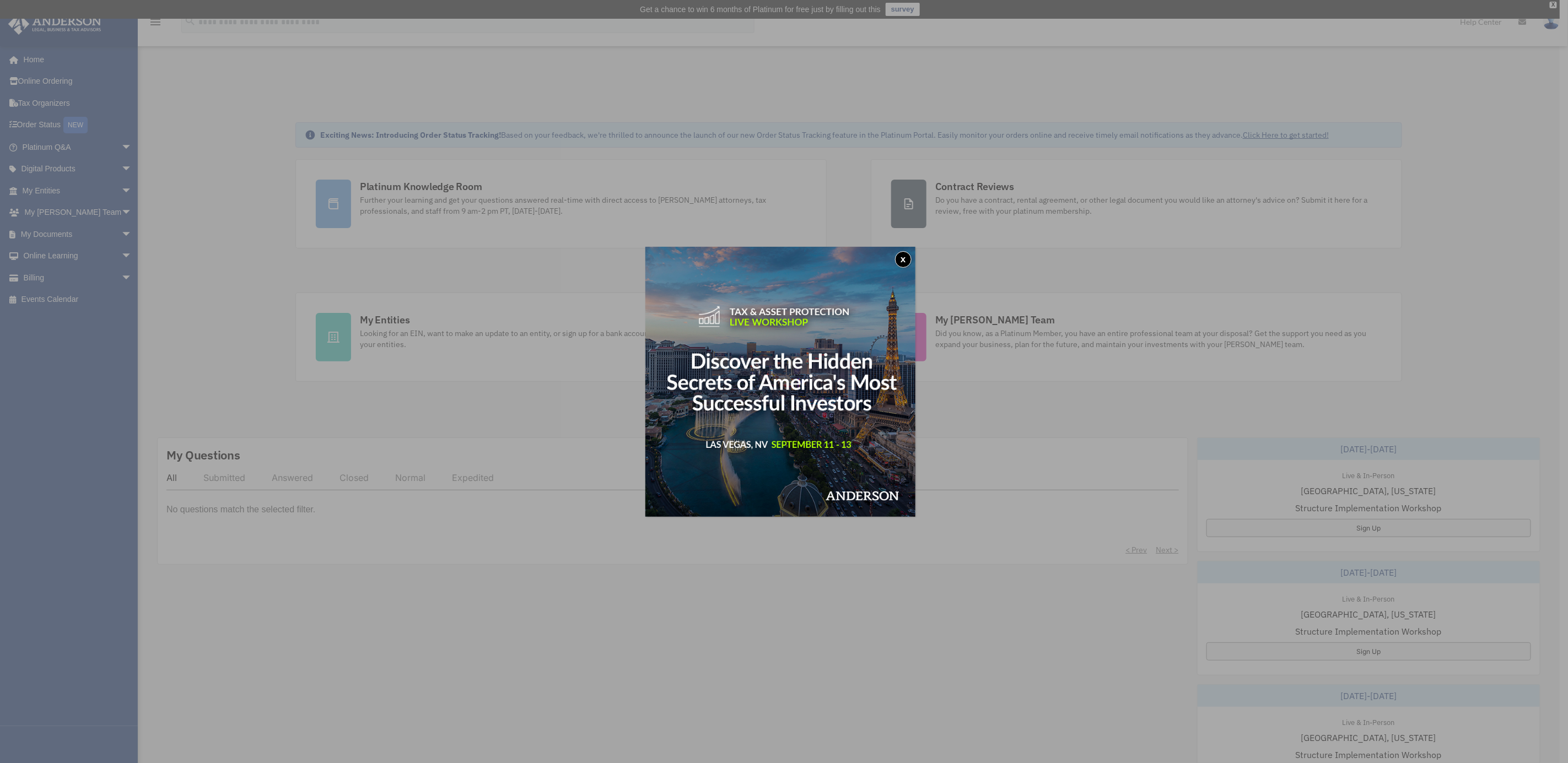
click at [902, 254] on button "x" at bounding box center [903, 259] width 16 height 16
